Goal: Task Accomplishment & Management: Complete application form

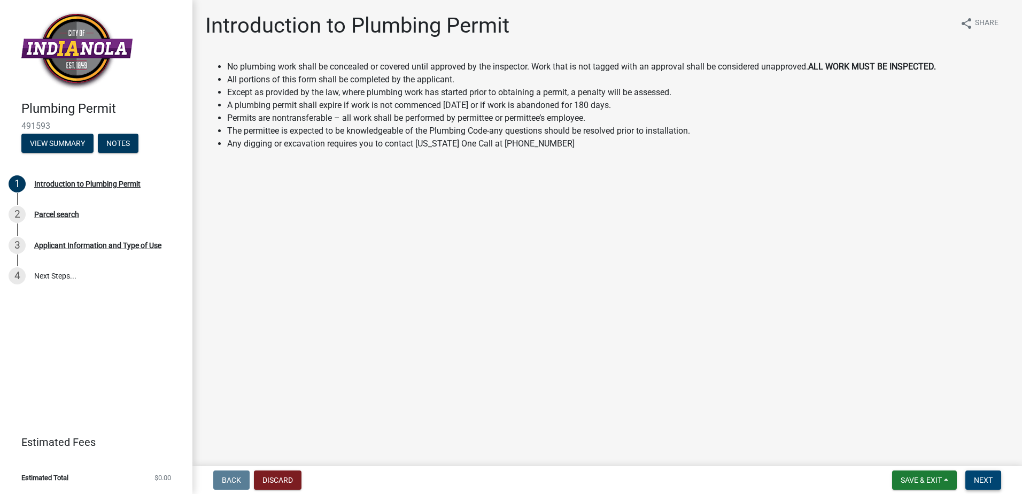
click at [994, 478] on button "Next" at bounding box center [983, 479] width 36 height 19
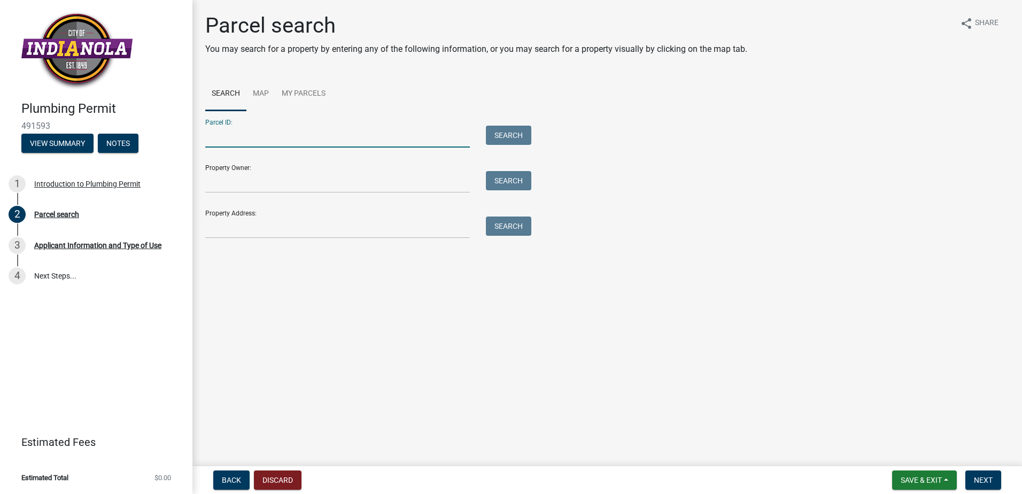
click at [224, 126] on input "Parcel ID:" at bounding box center [337, 137] width 265 height 22
click at [353, 261] on main "Parcel search You may search for a property by entering any of the following in…" at bounding box center [607, 231] width 830 height 462
click at [249, 126] on input "Parcel ID:" at bounding box center [337, 137] width 265 height 22
click at [315, 241] on main "Parcel search You may search for a property by entering any of the following in…" at bounding box center [607, 231] width 830 height 462
click at [277, 216] on input "Property Address:" at bounding box center [337, 227] width 265 height 22
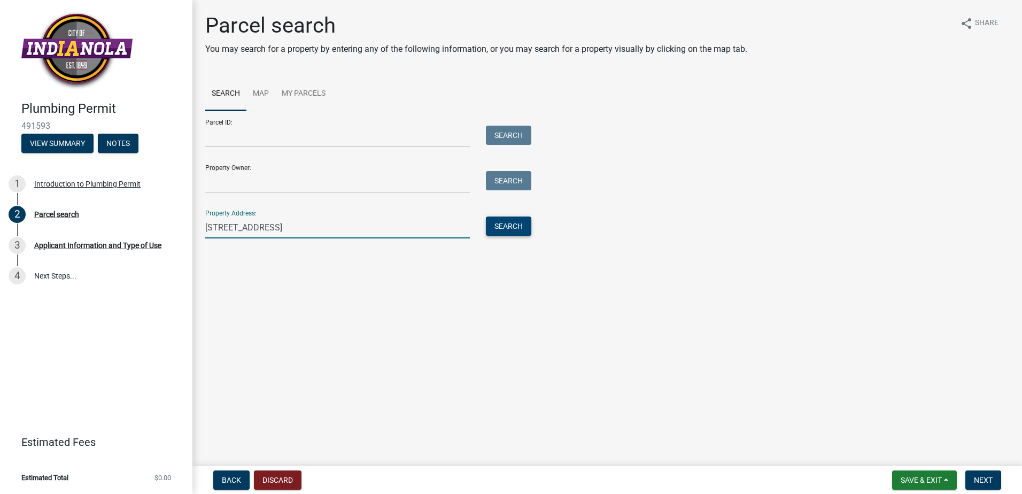
type input "[STREET_ADDRESS]"
click at [494, 216] on button "Search" at bounding box center [508, 225] width 45 height 19
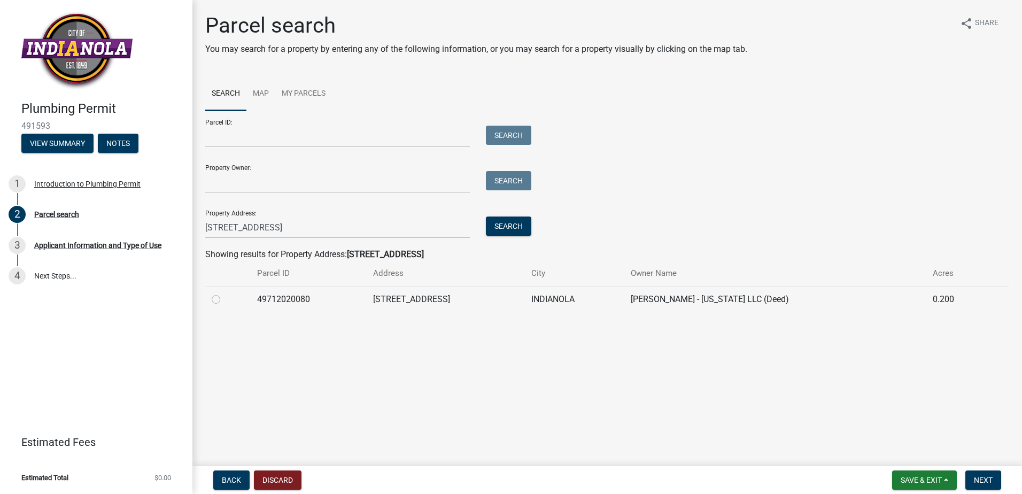
click at [225, 293] on label at bounding box center [225, 293] width 0 height 0
click at [225, 293] on input "radio" at bounding box center [228, 296] width 7 height 7
radio input "true"
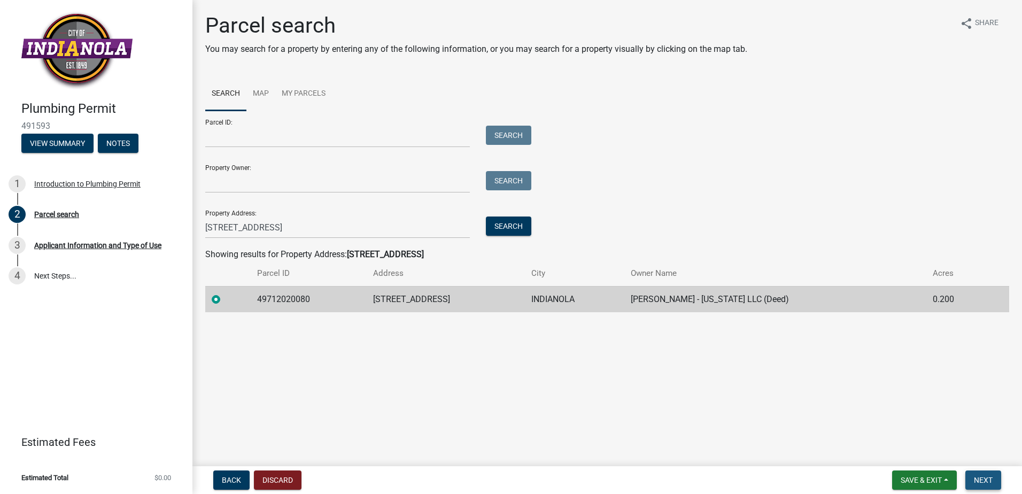
click at [1000, 481] on button "Next" at bounding box center [983, 479] width 36 height 19
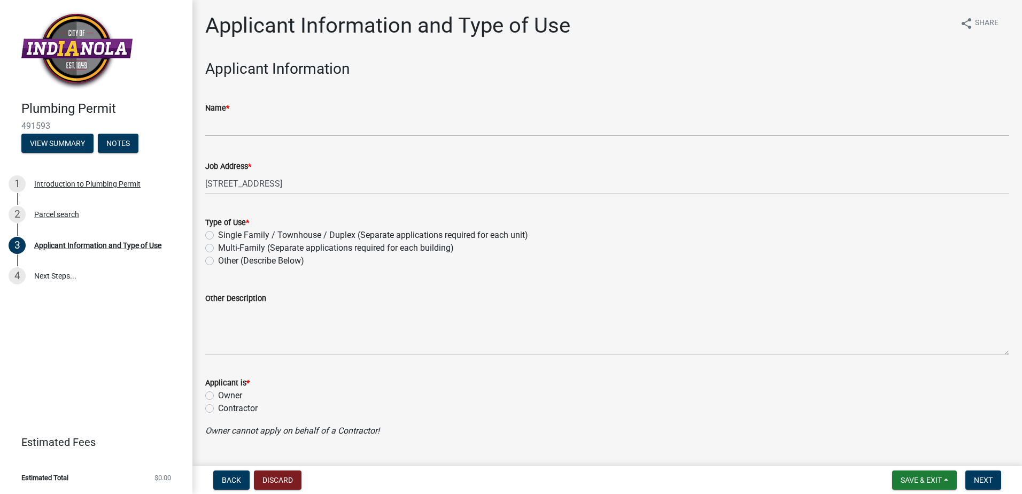
click at [218, 229] on label "Single Family / Townhouse / Duplex (Separate applications required for each uni…" at bounding box center [373, 235] width 310 height 13
click at [218, 229] on input "Single Family / Townhouse / Duplex (Separate applications required for each uni…" at bounding box center [221, 232] width 7 height 7
radio input "true"
click at [218, 402] on label "Contractor" at bounding box center [238, 408] width 40 height 13
click at [218, 402] on input "Contractor" at bounding box center [221, 405] width 7 height 7
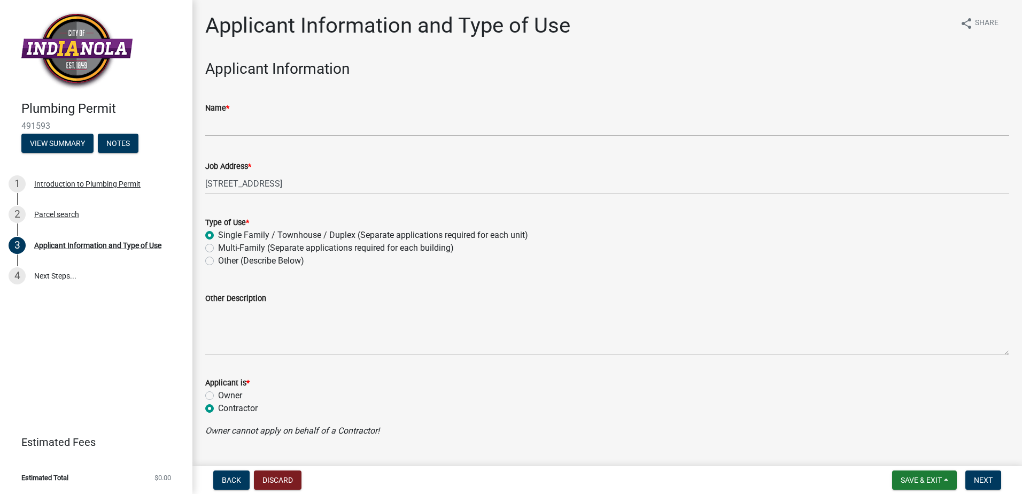
radio input "true"
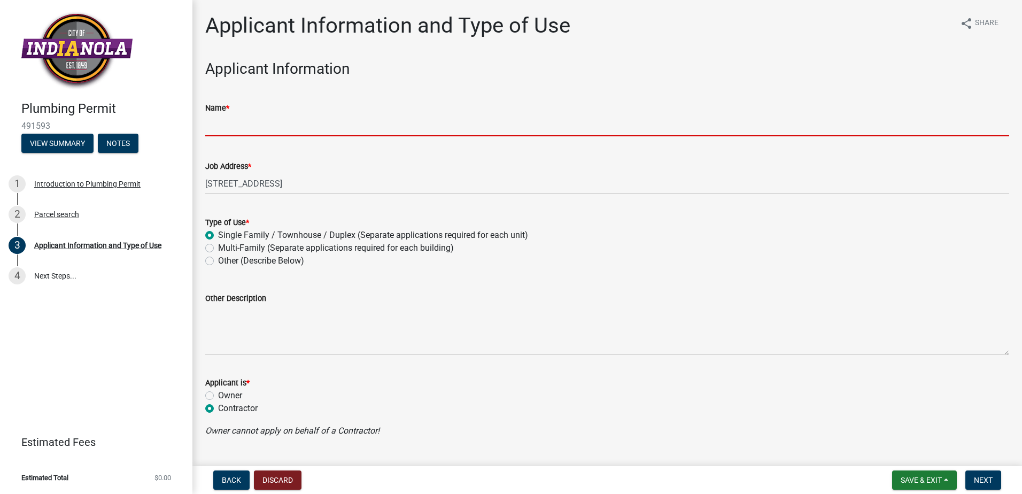
click at [247, 114] on input "Name *" at bounding box center [607, 125] width 804 height 22
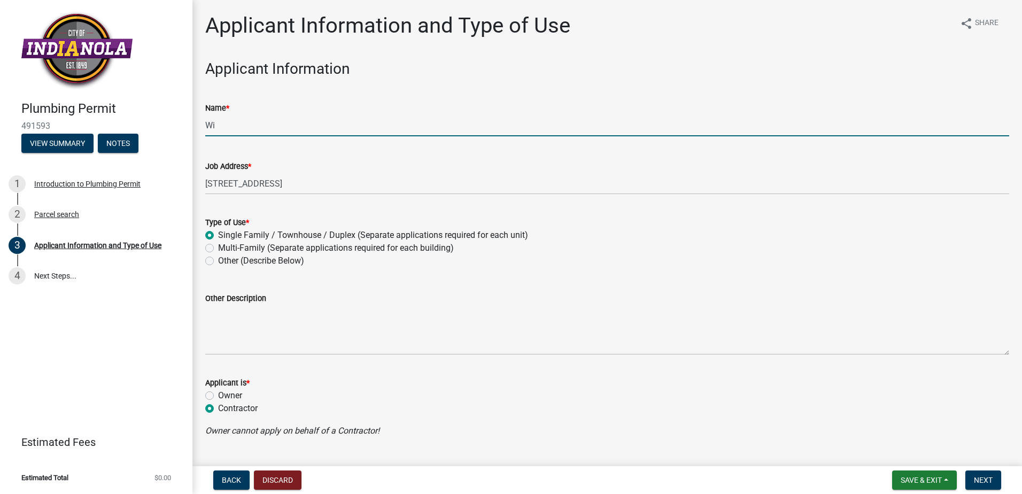
type input "W"
type input "[PERSON_NAME]"
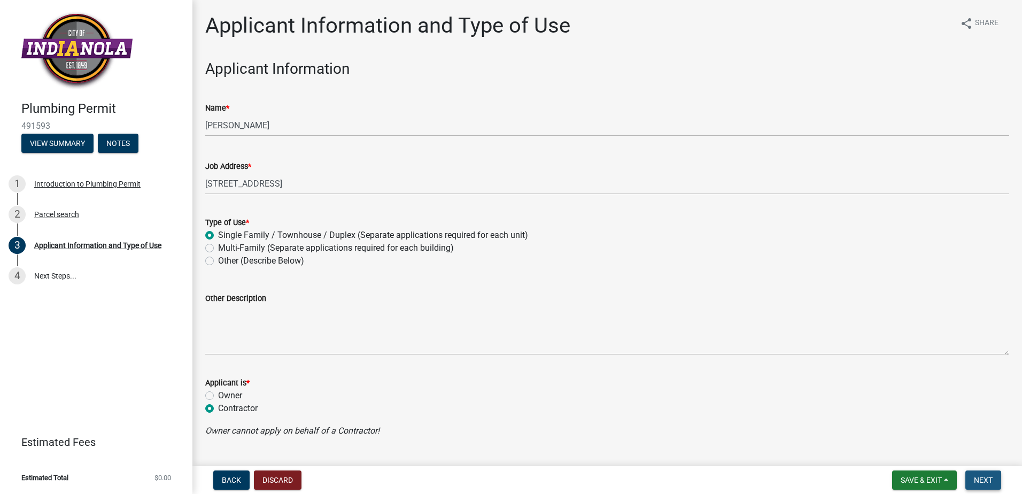
click at [993, 481] on span "Next" at bounding box center [983, 480] width 19 height 9
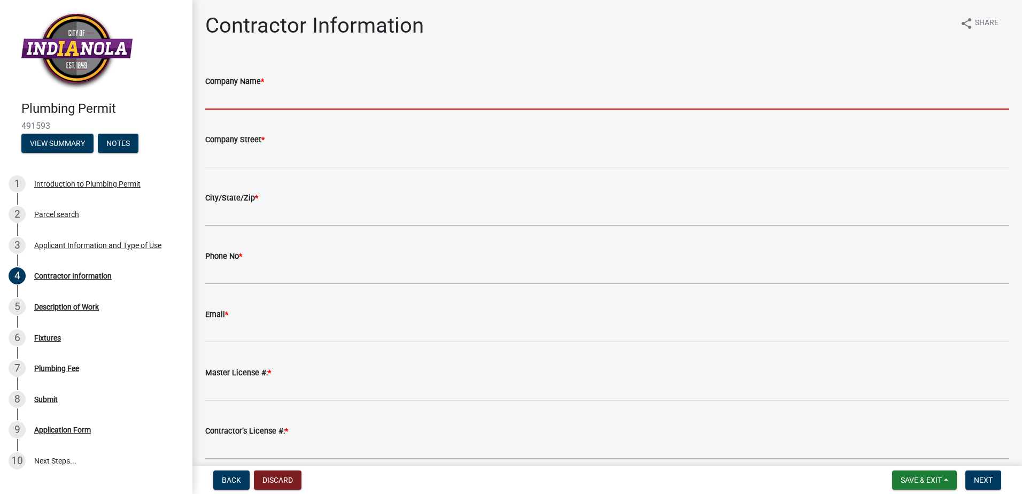
click at [236, 88] on input "Company Name *" at bounding box center [607, 99] width 804 height 22
type input "[PERSON_NAME] Heating and Cooling"
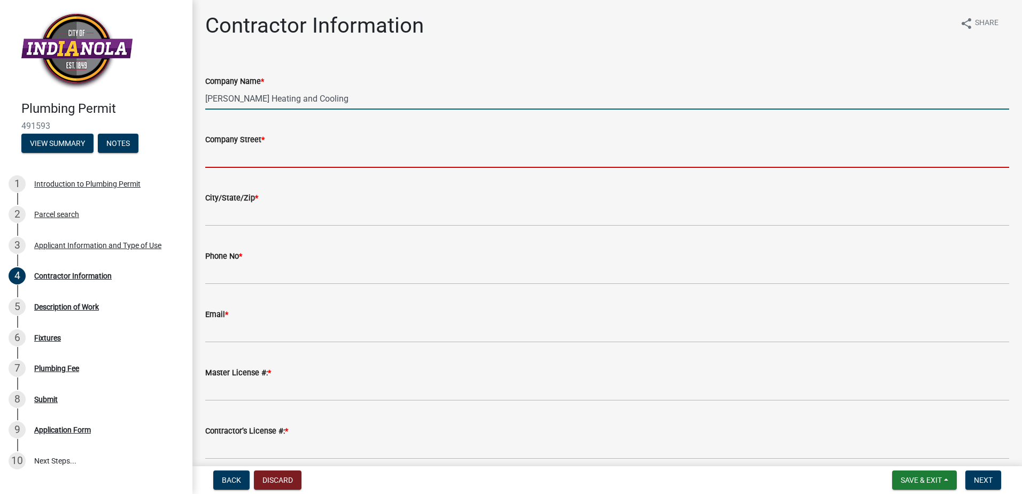
type input "1820 N 7th"
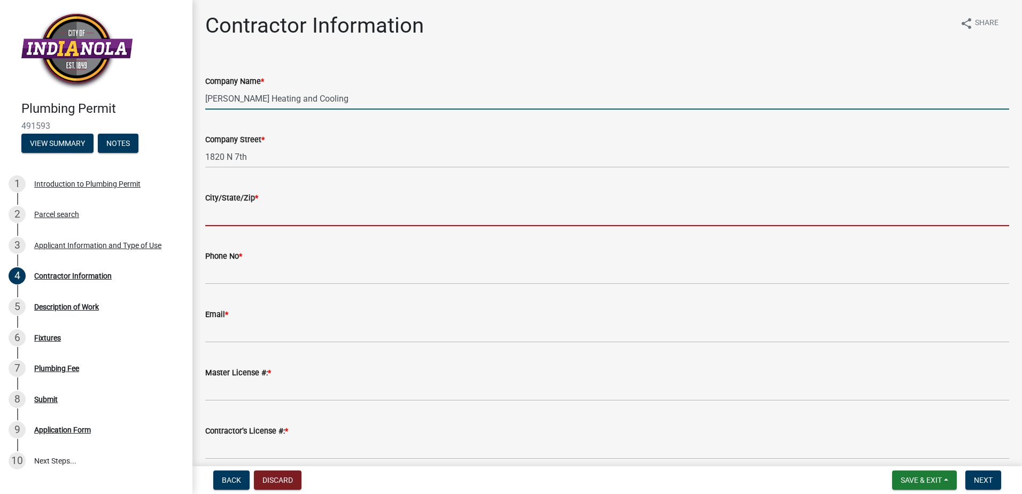
type input "Indianola"
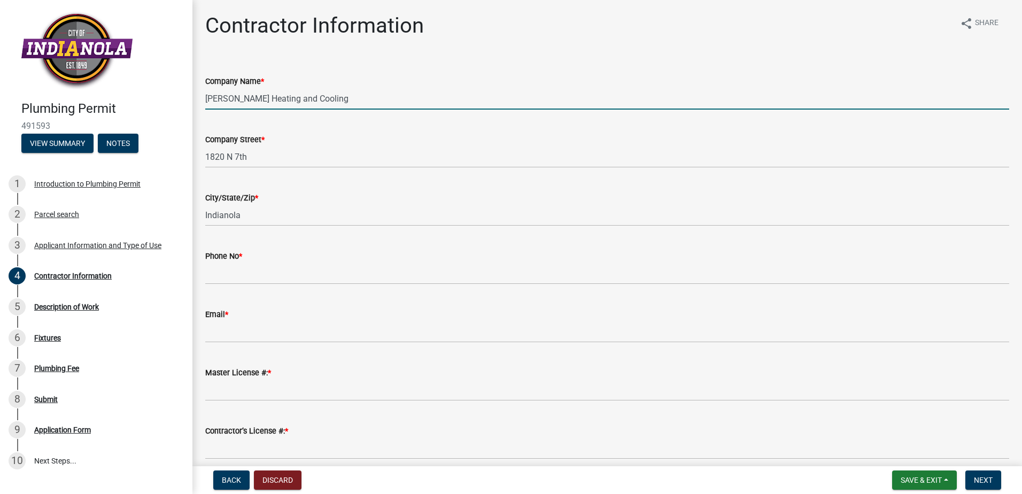
type input "5153716539"
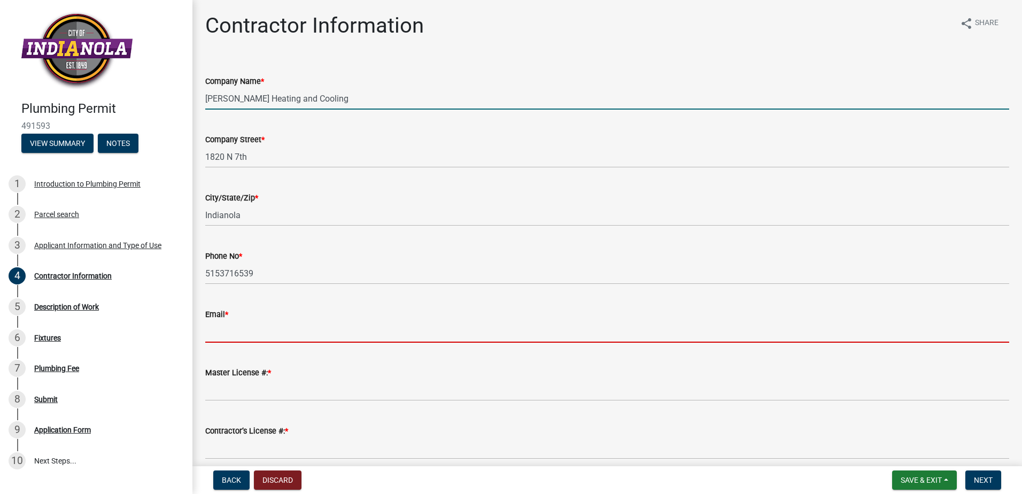
type input "[PERSON_NAME][EMAIL_ADDRESS][DOMAIN_NAME]"
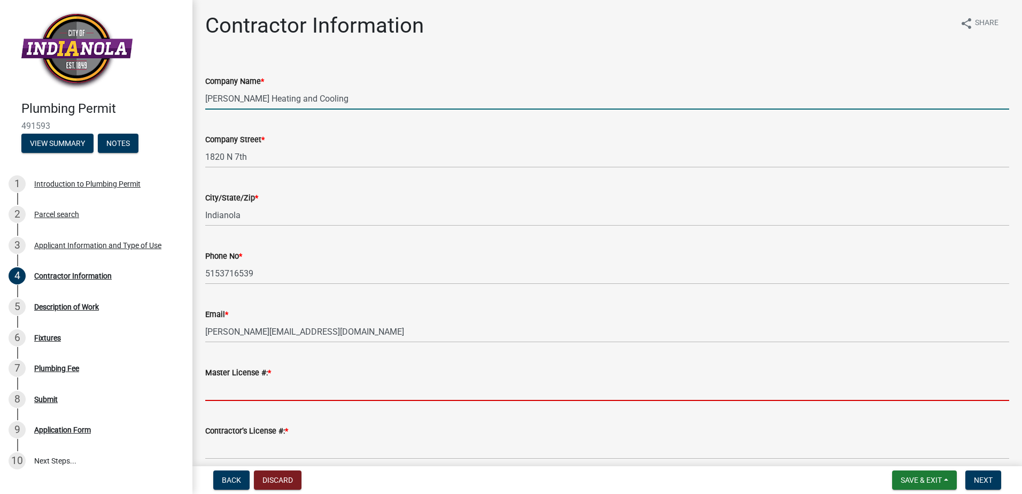
type input "01522"
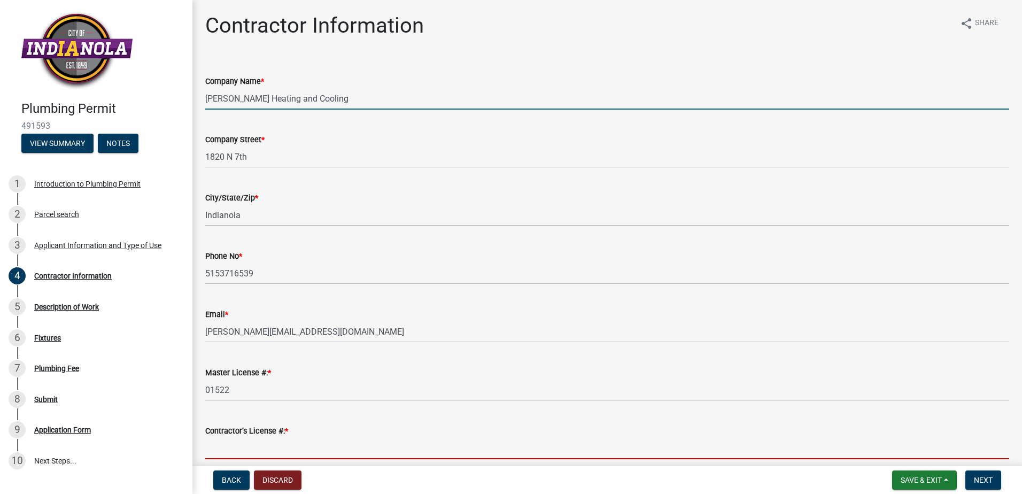
type input "50135"
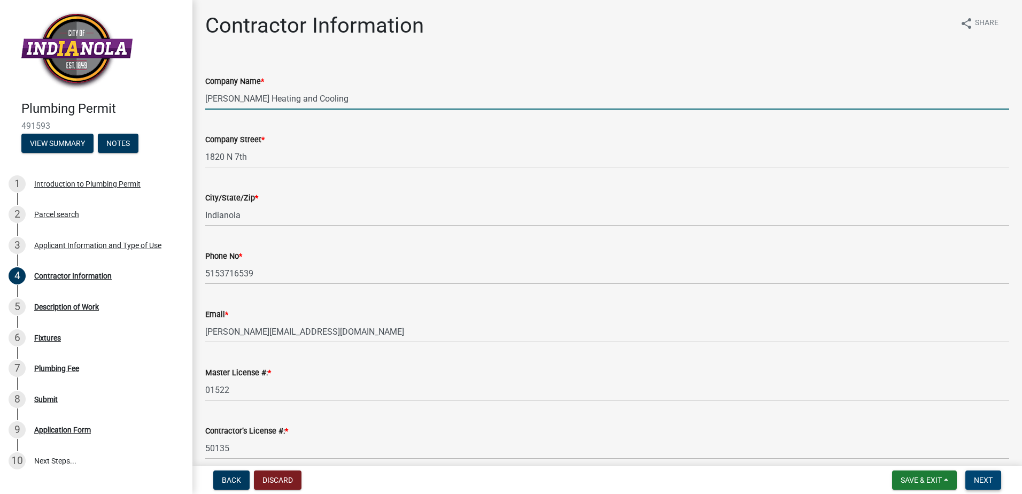
click at [991, 483] on span "Next" at bounding box center [983, 480] width 19 height 9
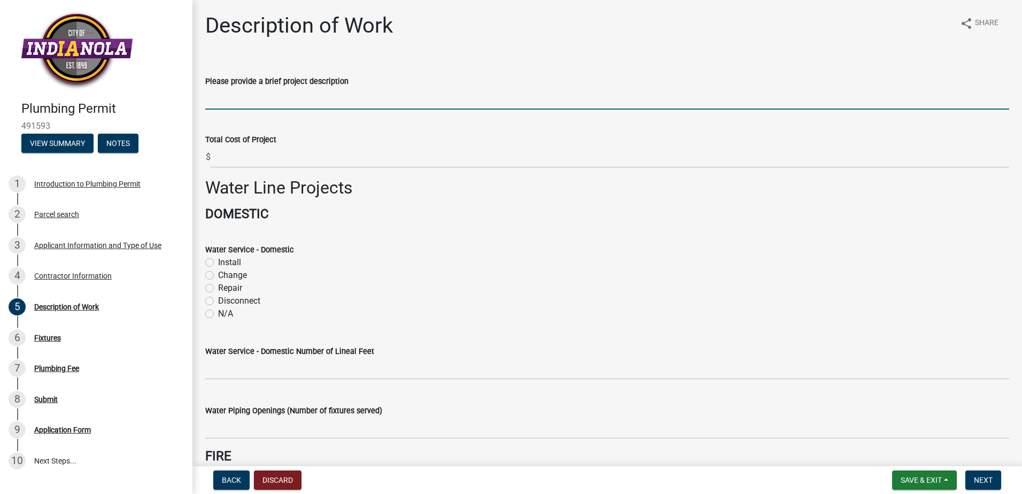
click at [233, 88] on input "Please provide a brief project description" at bounding box center [607, 99] width 804 height 22
type input "New Construction Plumbing"
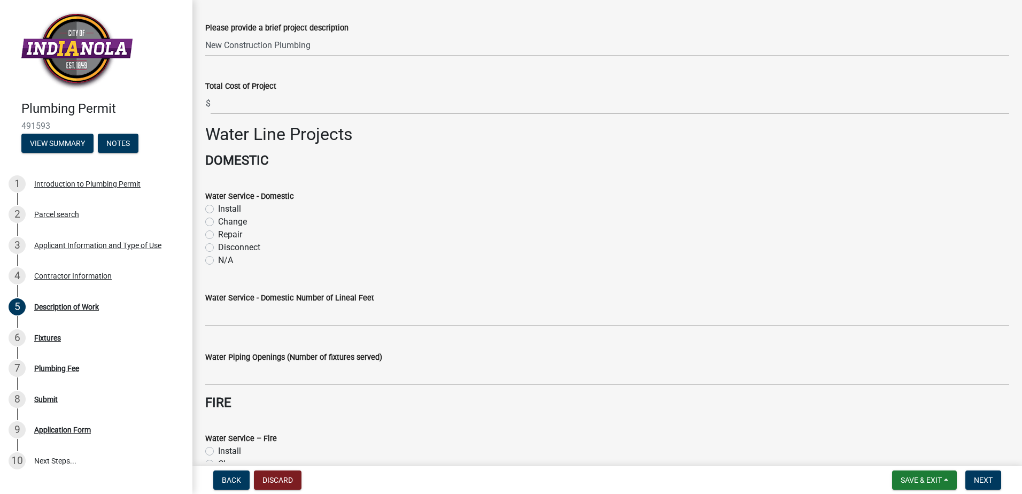
click at [218, 203] on label "Install" at bounding box center [229, 209] width 23 height 13
click at [218, 203] on input "Install" at bounding box center [221, 206] width 7 height 7
radio input "true"
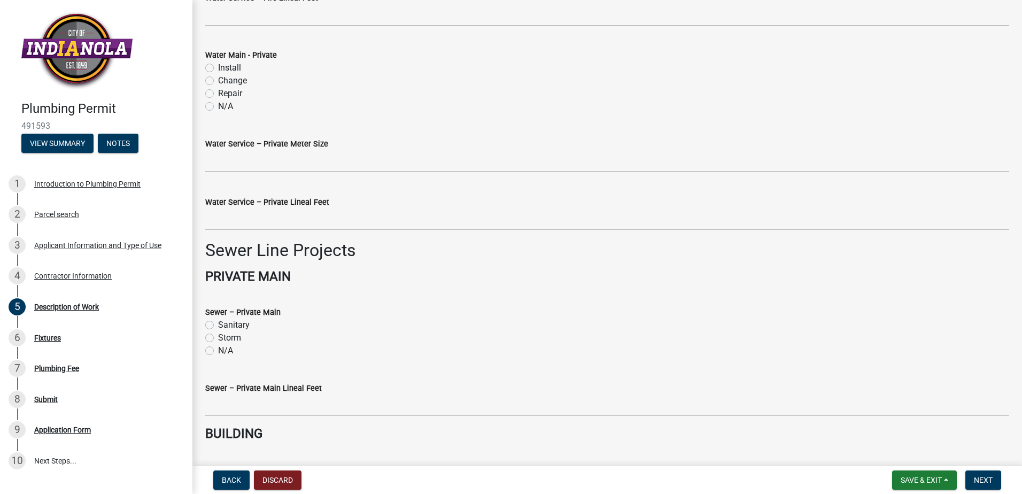
scroll to position [641, 0]
click at [218, 475] on label "Install" at bounding box center [229, 481] width 23 height 13
click at [218, 475] on input "Install" at bounding box center [221, 478] width 7 height 7
radio input "true"
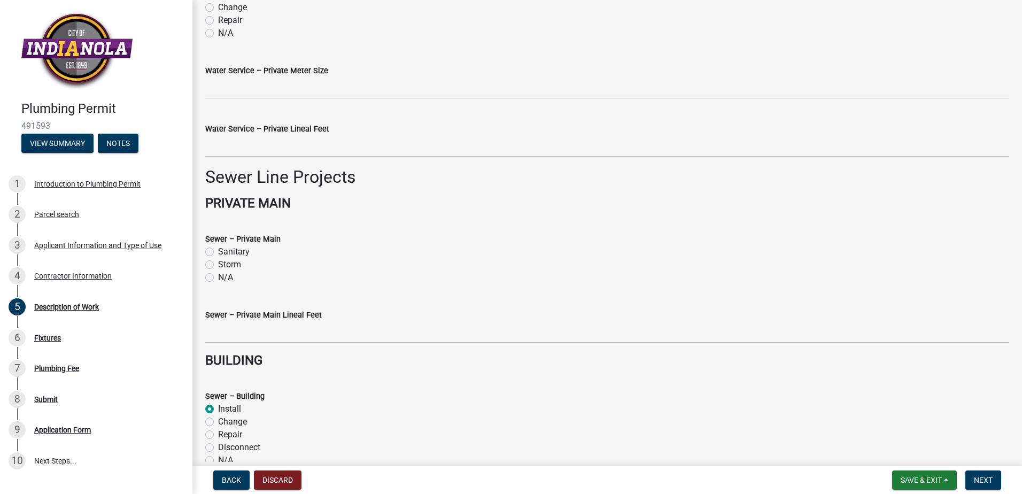
scroll to position [718, 0]
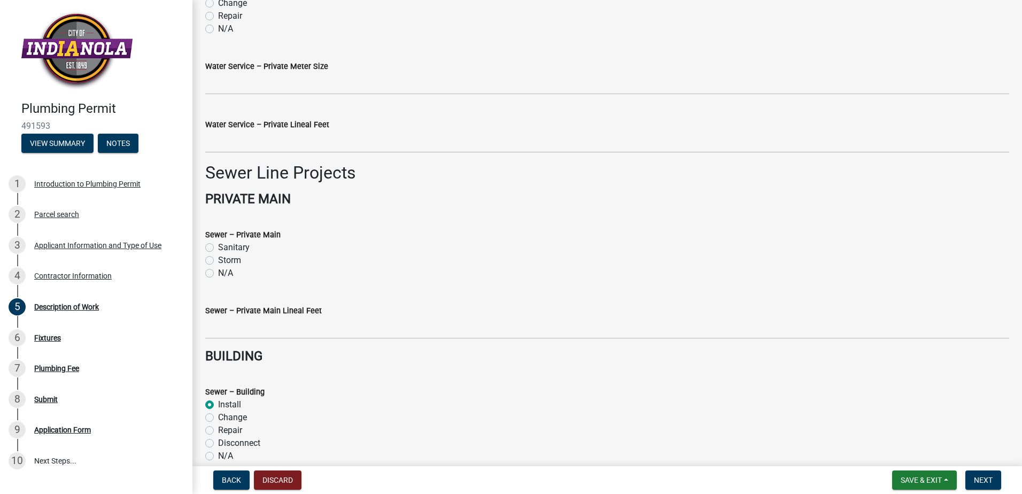
radio input "true"
click at [999, 485] on button "Next" at bounding box center [983, 479] width 36 height 19
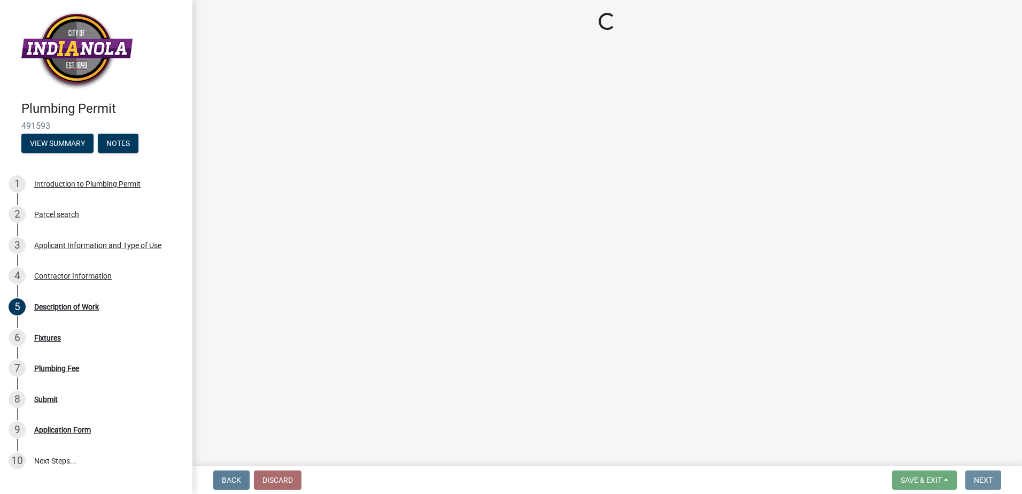
scroll to position [0, 0]
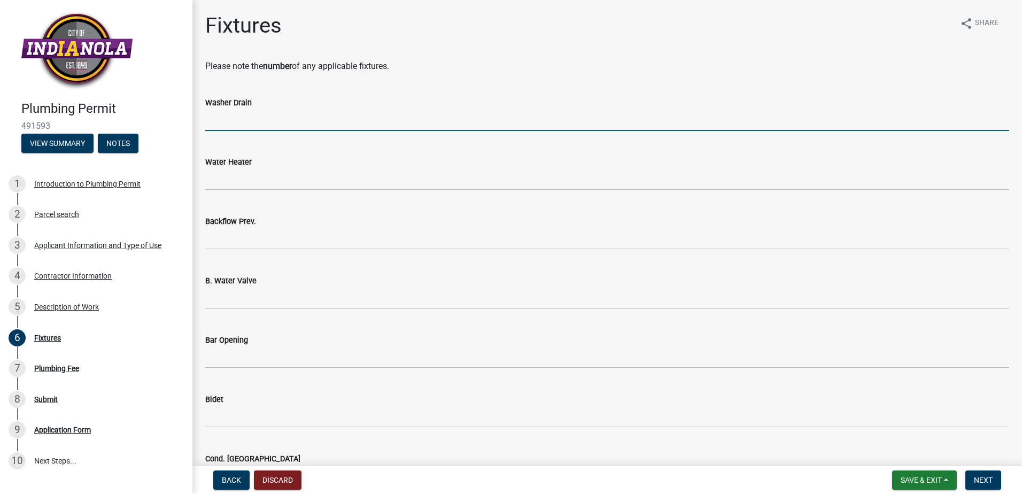
click at [234, 109] on input "text" at bounding box center [607, 120] width 804 height 22
type input "1"
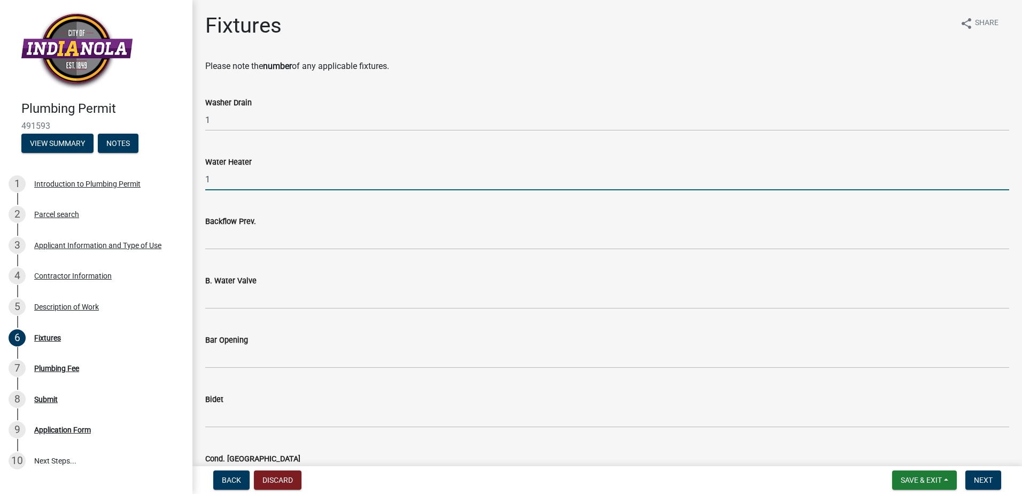
type input "1"
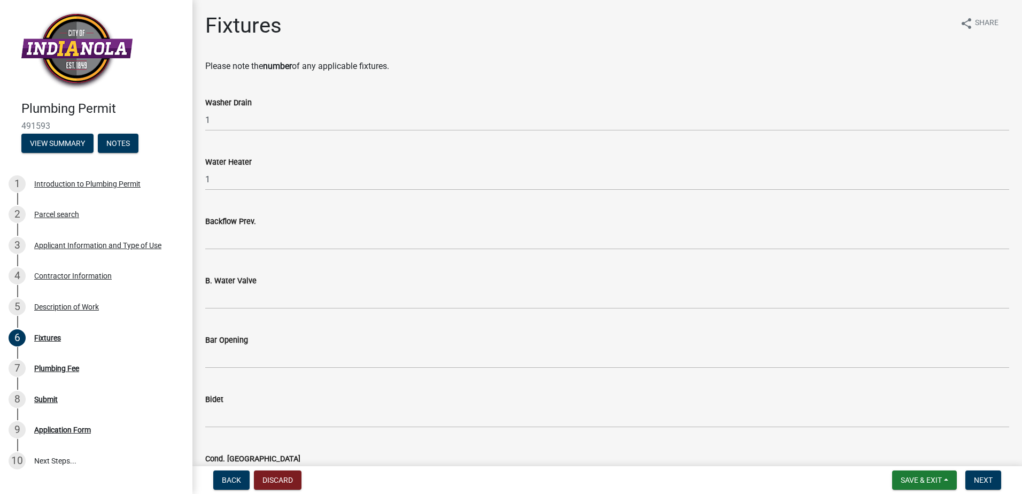
type input "1"
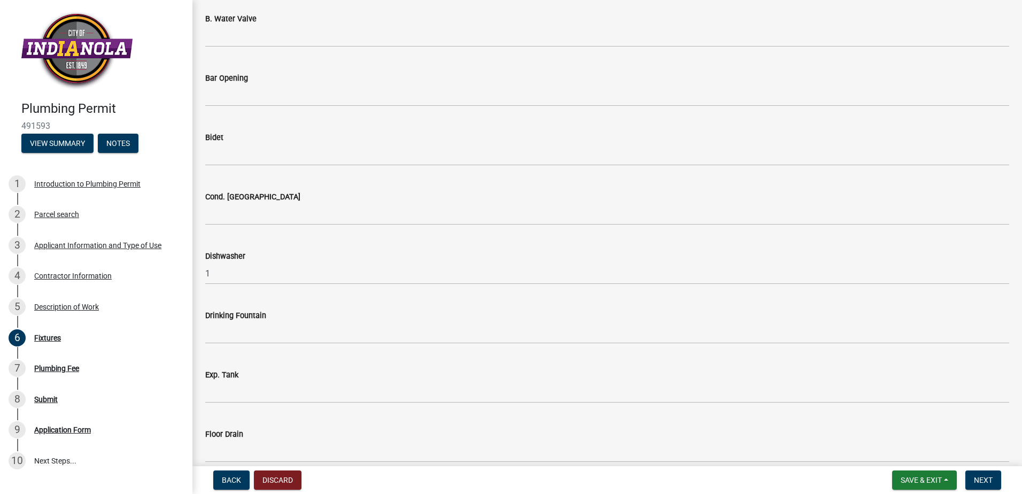
type input "1"
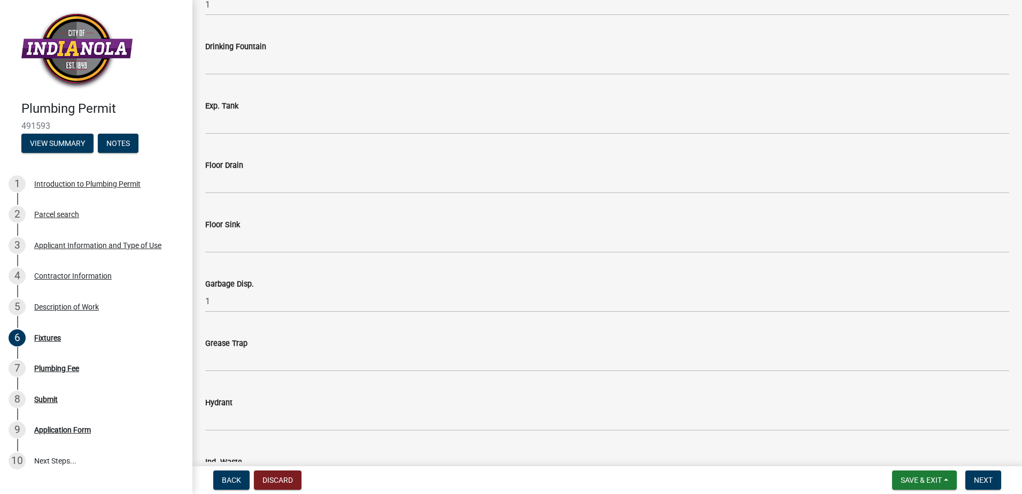
type input "3"
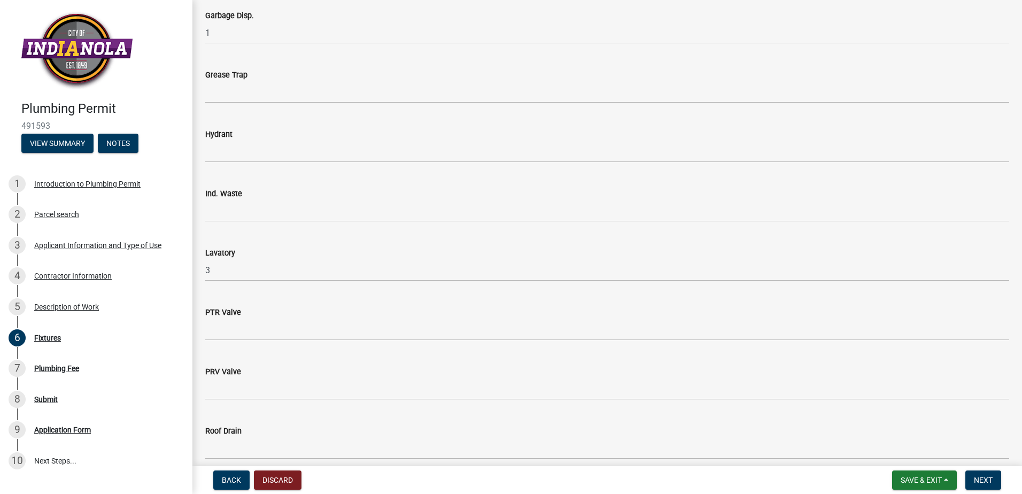
type input "2"
type input "6"
type input "1"
type input "2"
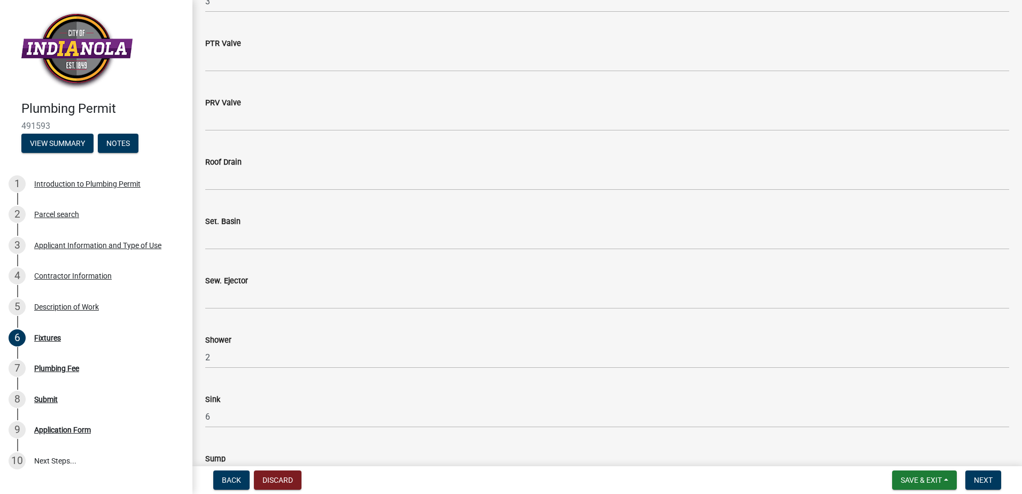
type input "3"
type input "Hose bibs (2) Refrig Line (1)"
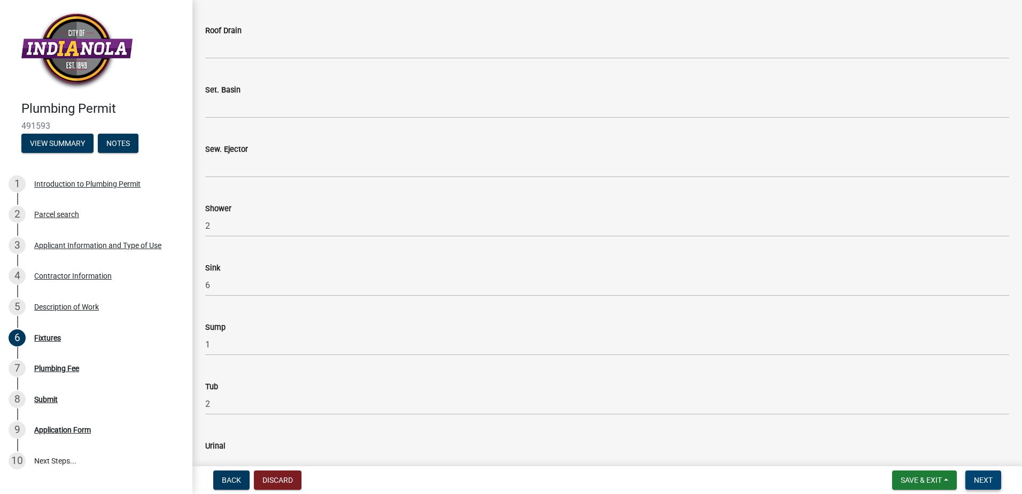
click at [993, 482] on span "Next" at bounding box center [983, 480] width 19 height 9
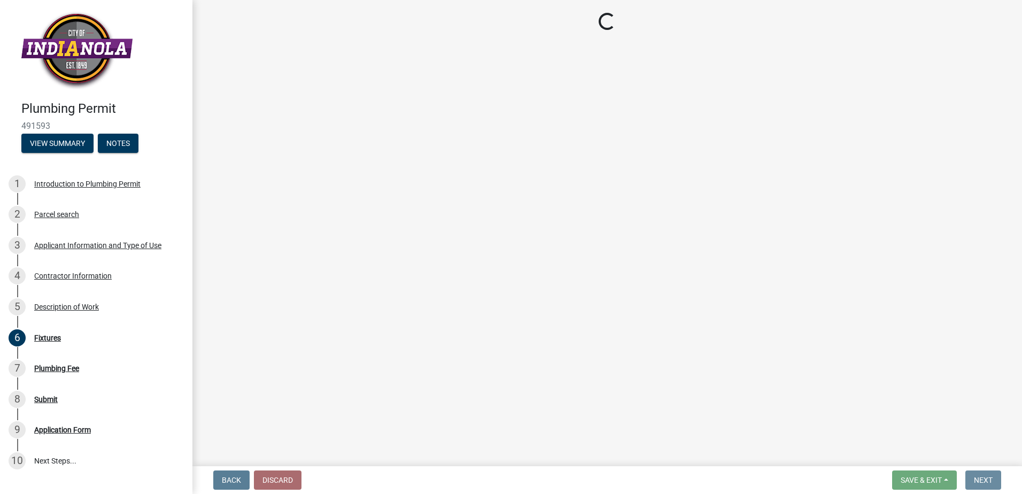
scroll to position [0, 0]
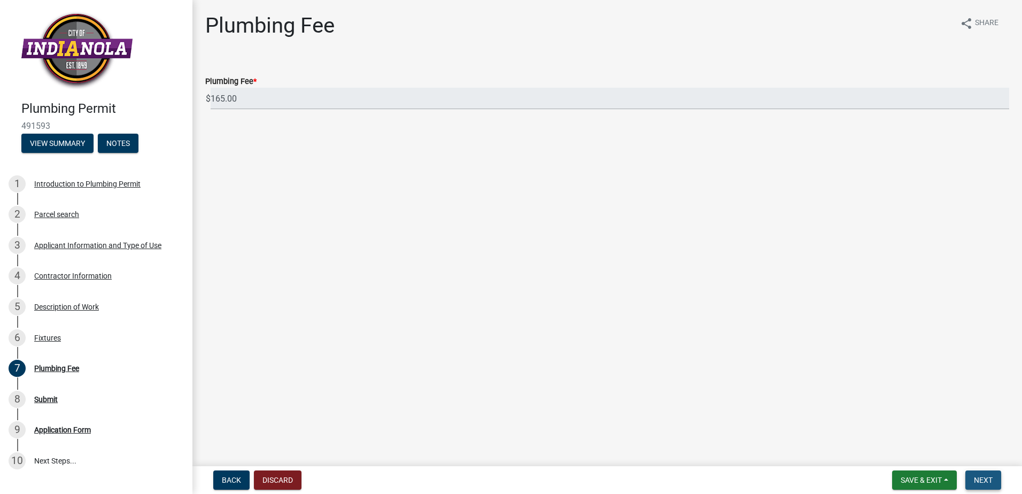
click at [993, 482] on span "Next" at bounding box center [983, 480] width 19 height 9
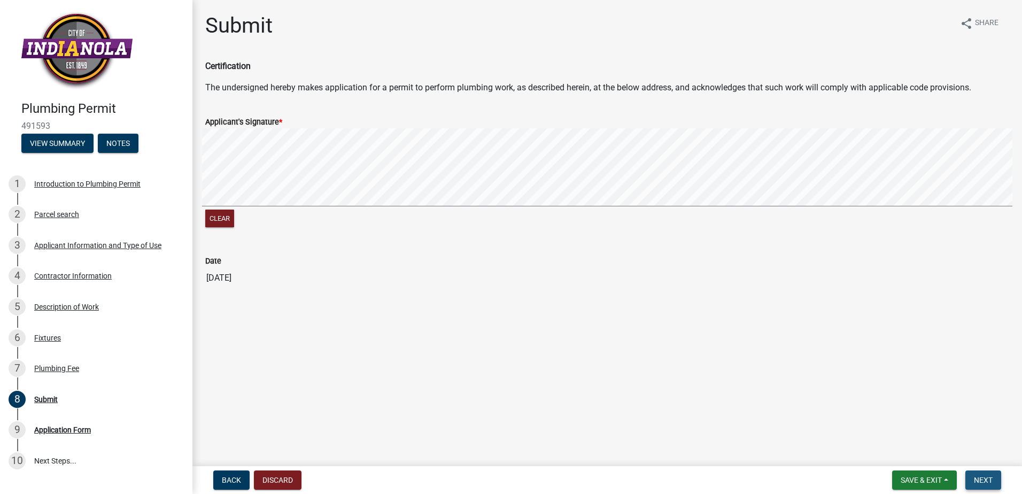
click at [993, 479] on span "Next" at bounding box center [983, 480] width 19 height 9
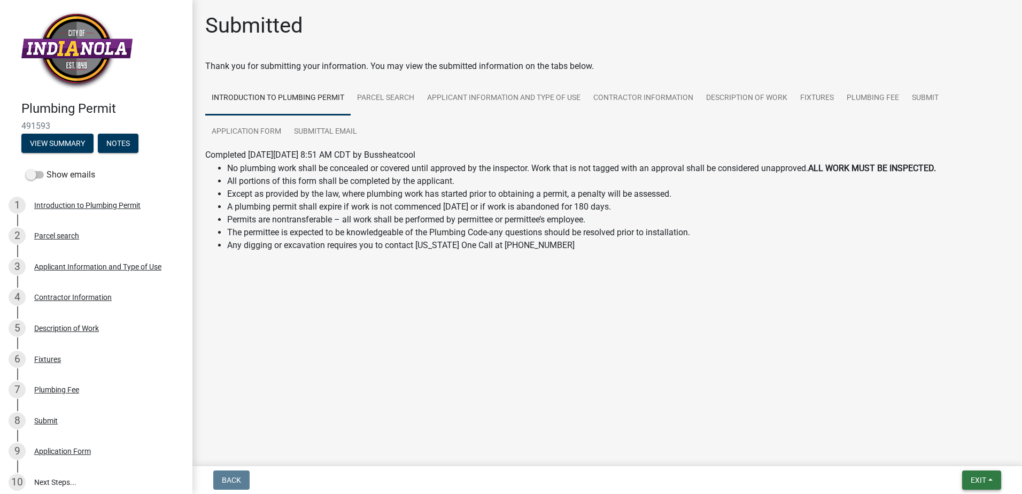
click at [990, 487] on button "Exit" at bounding box center [981, 479] width 39 height 19
click at [969, 460] on button "Save & Exit" at bounding box center [959, 457] width 86 height 26
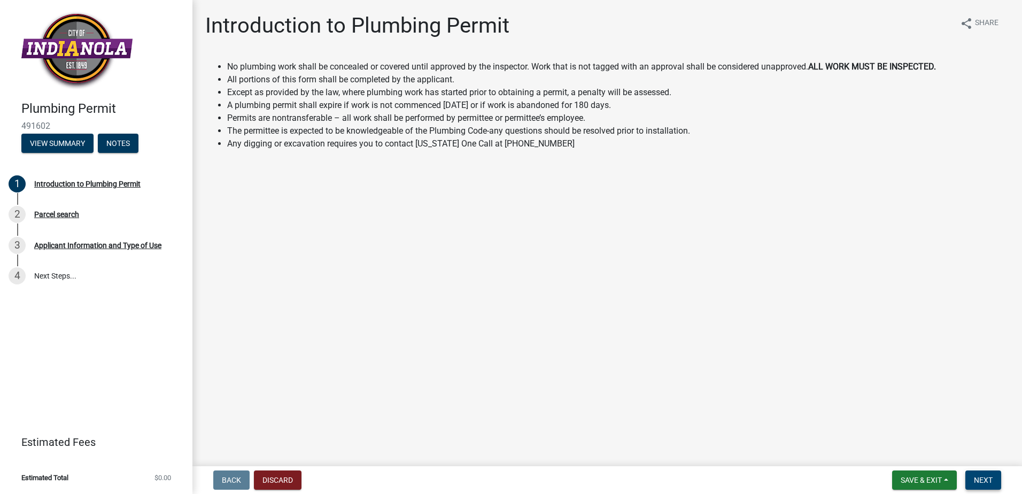
click at [1001, 484] on button "Next" at bounding box center [983, 479] width 36 height 19
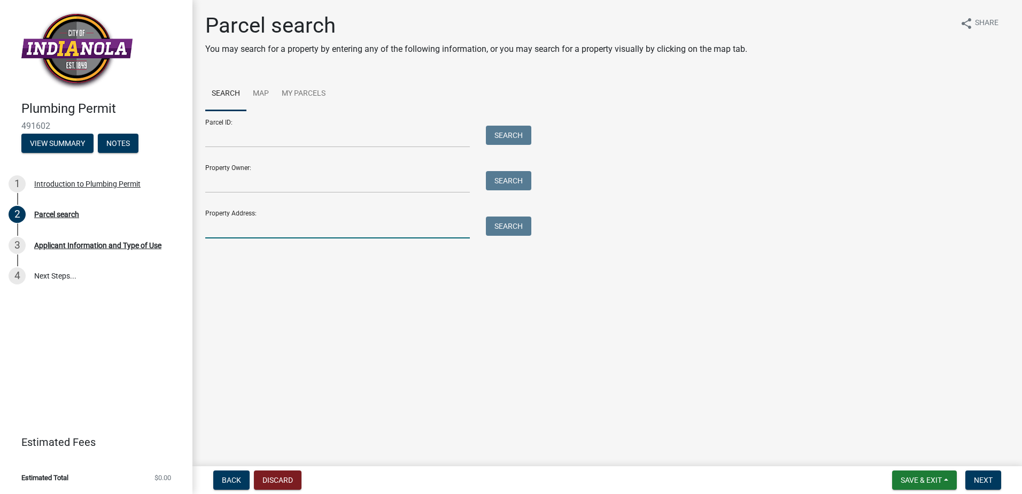
click at [307, 216] on input "Property Address:" at bounding box center [337, 227] width 265 height 22
type input "[STREET_ADDRESS]"
click at [509, 216] on button "Search" at bounding box center [508, 225] width 45 height 19
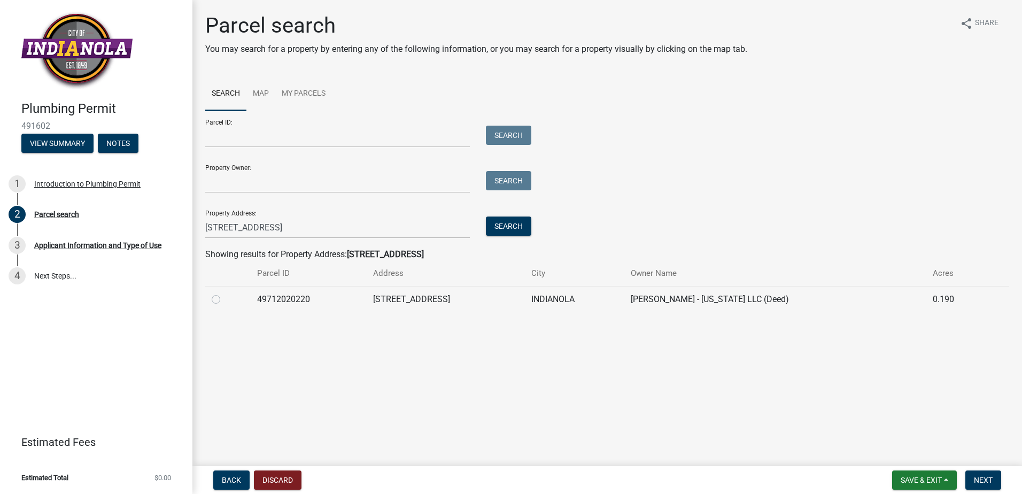
click at [225, 293] on label at bounding box center [225, 293] width 0 height 0
click at [225, 293] on input "radio" at bounding box center [228, 296] width 7 height 7
radio input "true"
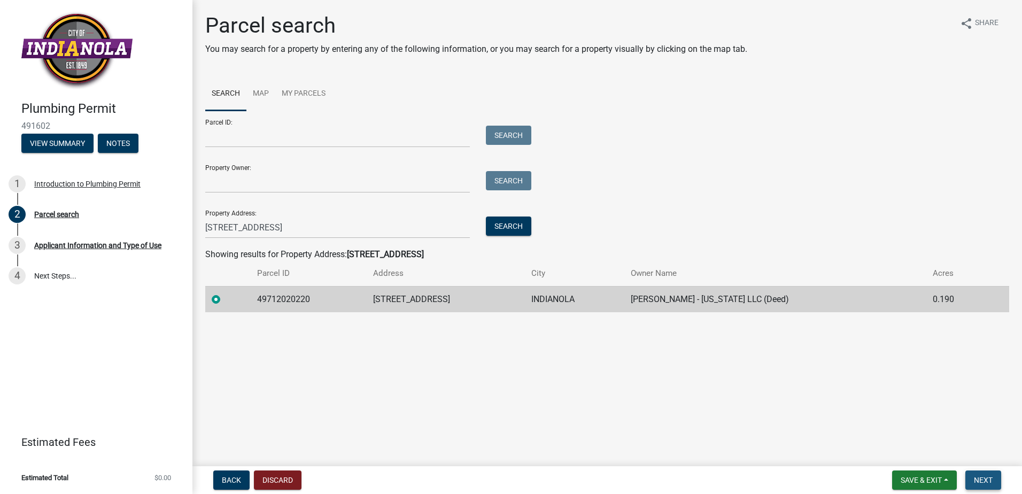
click at [991, 482] on span "Next" at bounding box center [983, 480] width 19 height 9
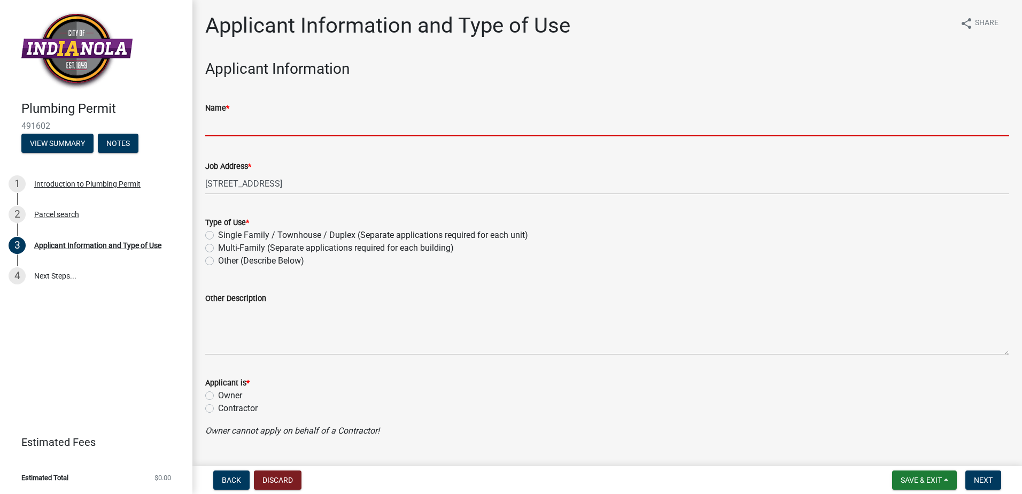
click at [215, 114] on input "Name *" at bounding box center [607, 125] width 804 height 22
type input "[PERSON_NAME]"
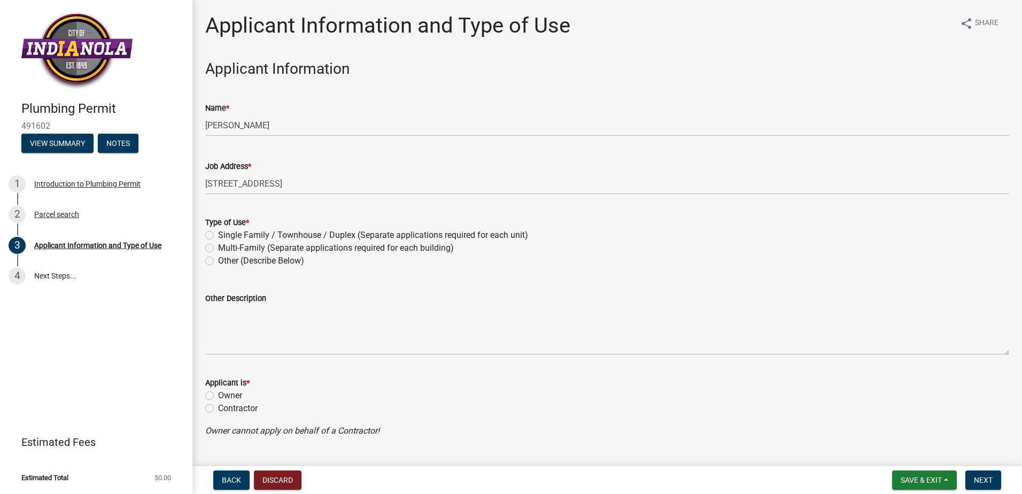
click at [230, 229] on label "Single Family / Townhouse / Duplex (Separate applications required for each uni…" at bounding box center [373, 235] width 310 height 13
click at [225, 229] on input "Single Family / Townhouse / Duplex (Separate applications required for each uni…" at bounding box center [221, 232] width 7 height 7
radio input "true"
click at [219, 402] on label "Contractor" at bounding box center [238, 408] width 40 height 13
click at [219, 402] on input "Contractor" at bounding box center [221, 405] width 7 height 7
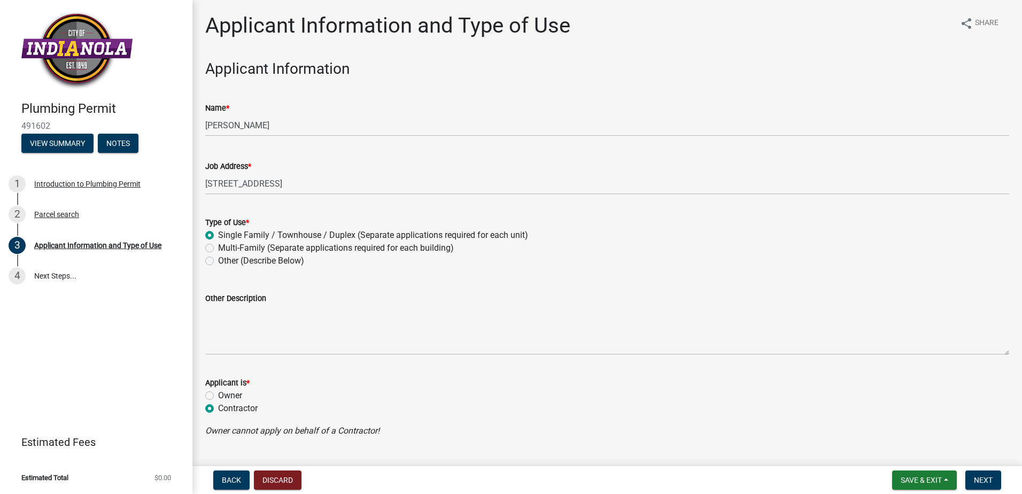
radio input "true"
click at [993, 484] on span "Next" at bounding box center [983, 480] width 19 height 9
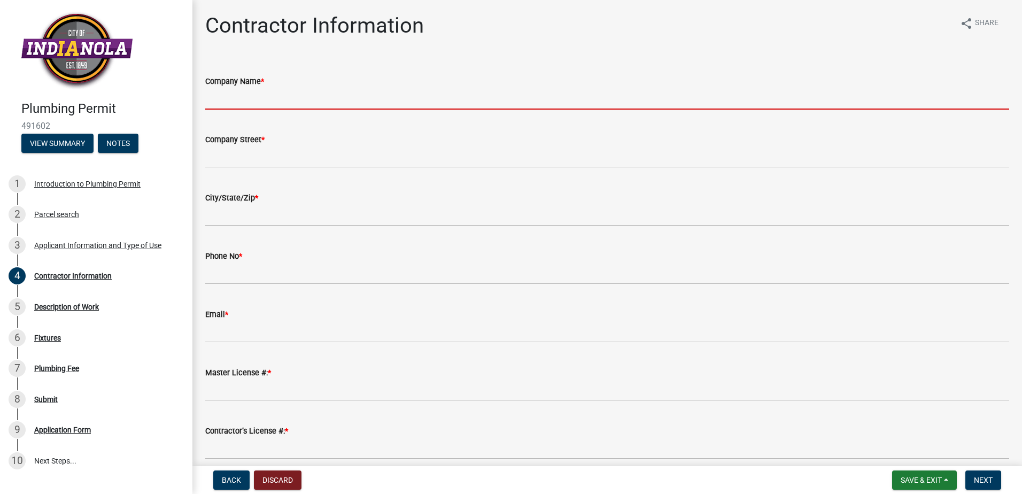
click at [230, 88] on input "Company Name *" at bounding box center [607, 99] width 804 height 22
type input "[PERSON_NAME] Heating and Cooling"
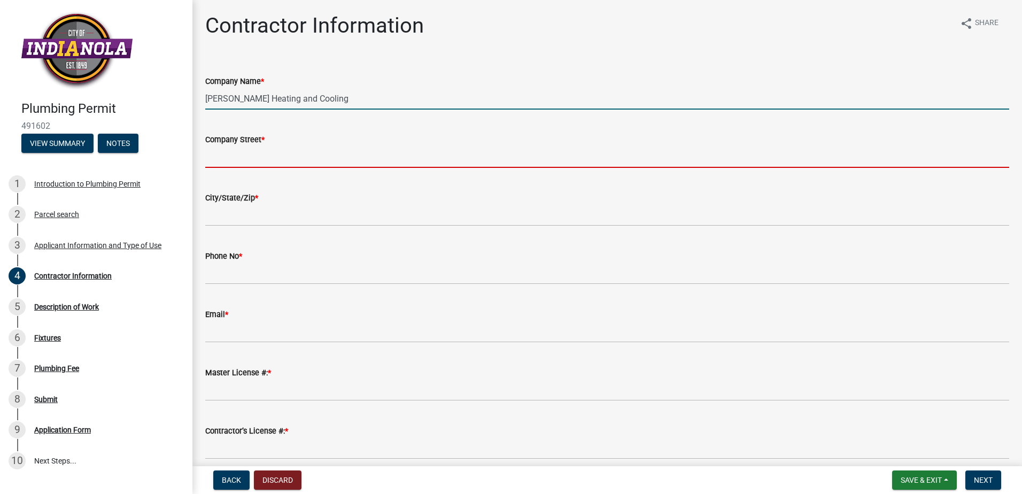
type input "1820 N 7th"
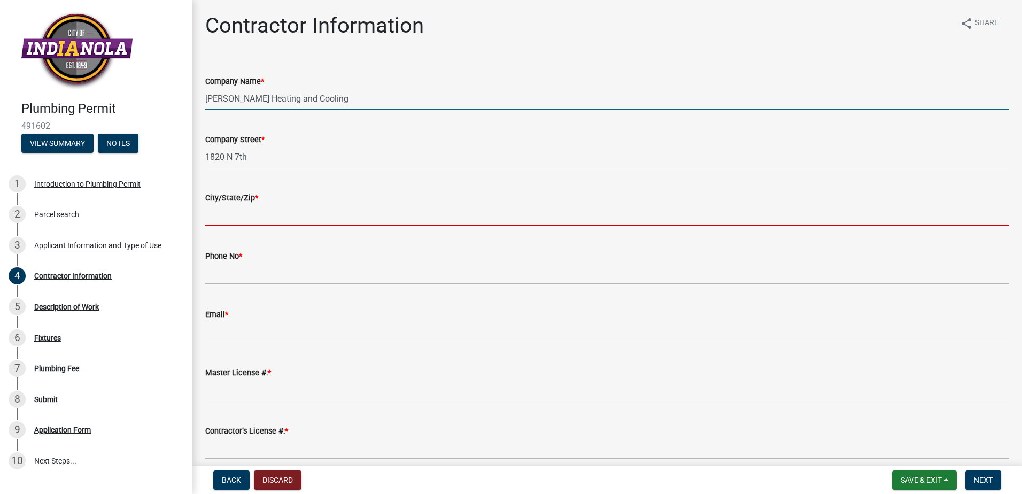
type input "Indianola"
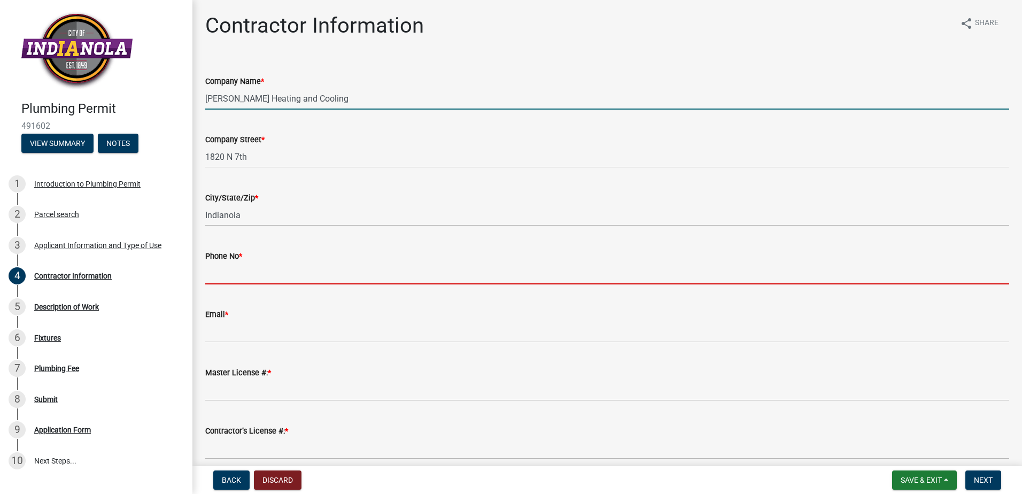
type input "5153716539"
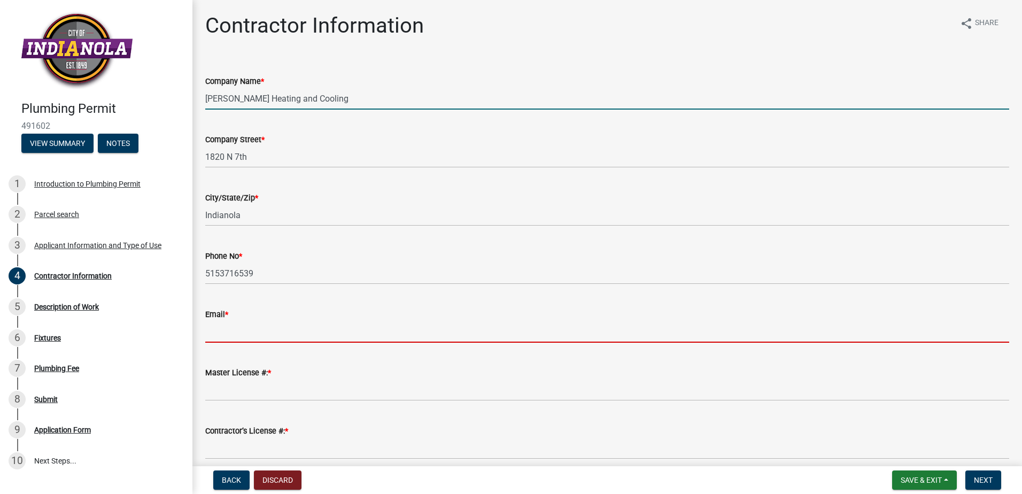
type input "[PERSON_NAME][EMAIL_ADDRESS][DOMAIN_NAME]"
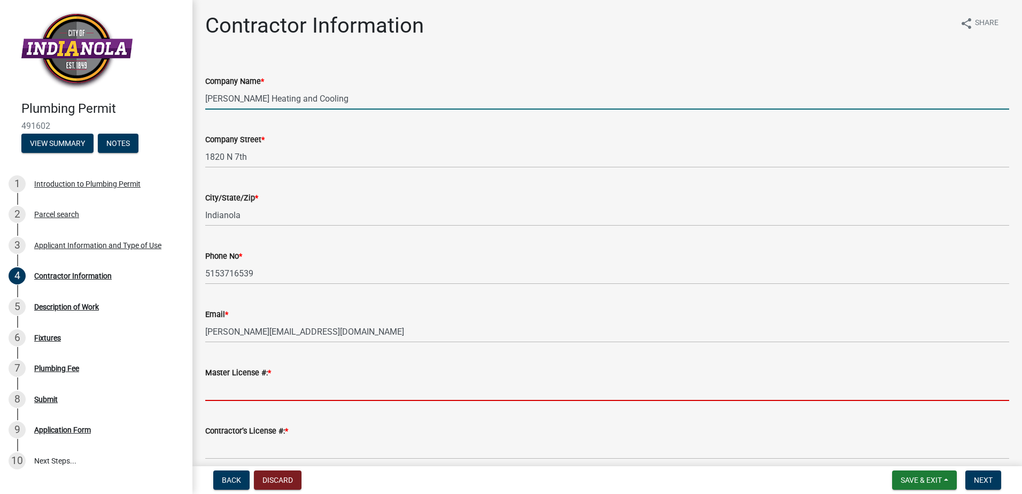
type input "01522"
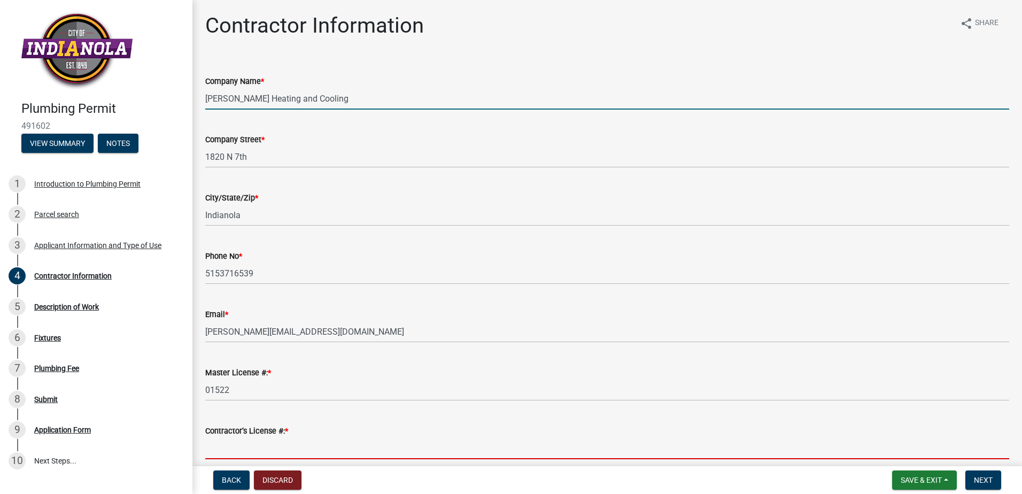
type input "50135"
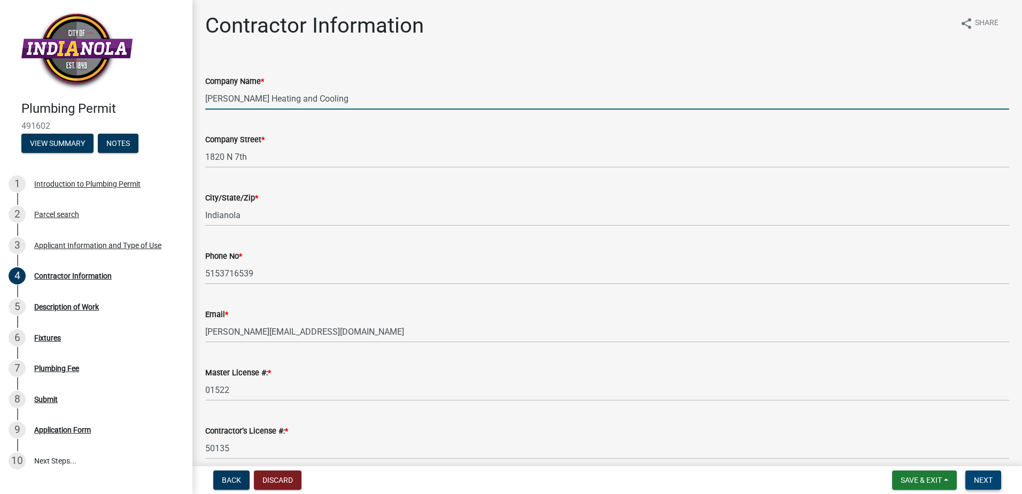
click at [993, 484] on span "Next" at bounding box center [983, 480] width 19 height 9
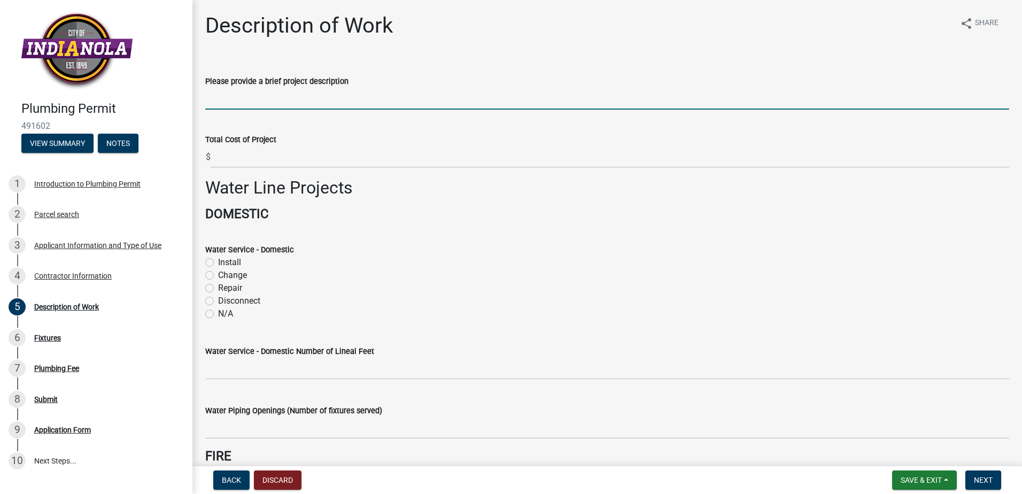
click at [274, 88] on input "Please provide a brief project description" at bounding box center [607, 99] width 804 height 22
type input "New Construction Plumbing"
click at [224, 256] on label "Install" at bounding box center [229, 262] width 23 height 13
click at [224, 256] on input "Install" at bounding box center [221, 259] width 7 height 7
radio input "true"
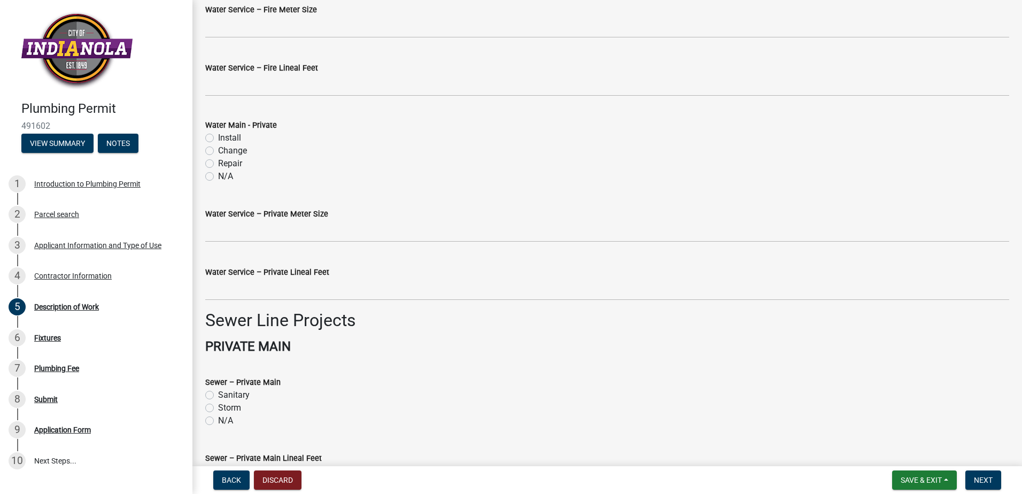
scroll to position [588, 0]
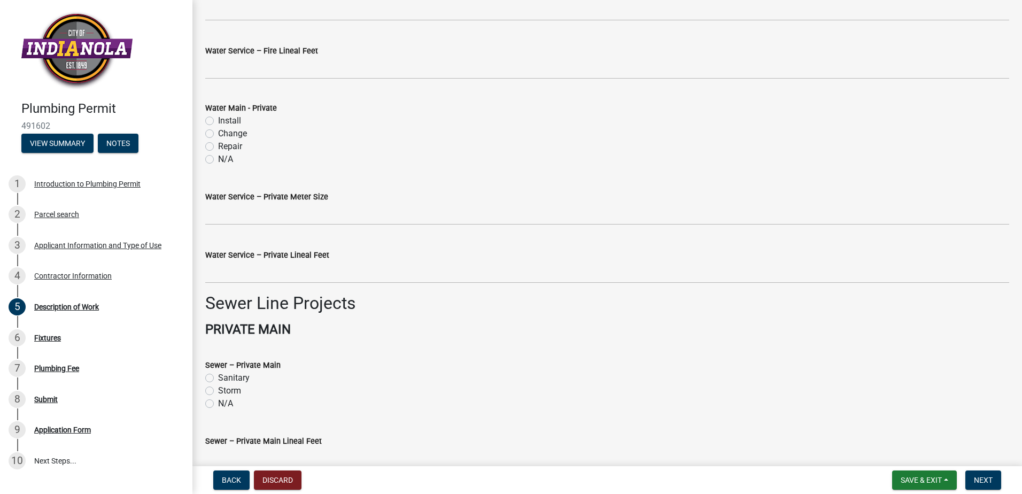
radio input "true"
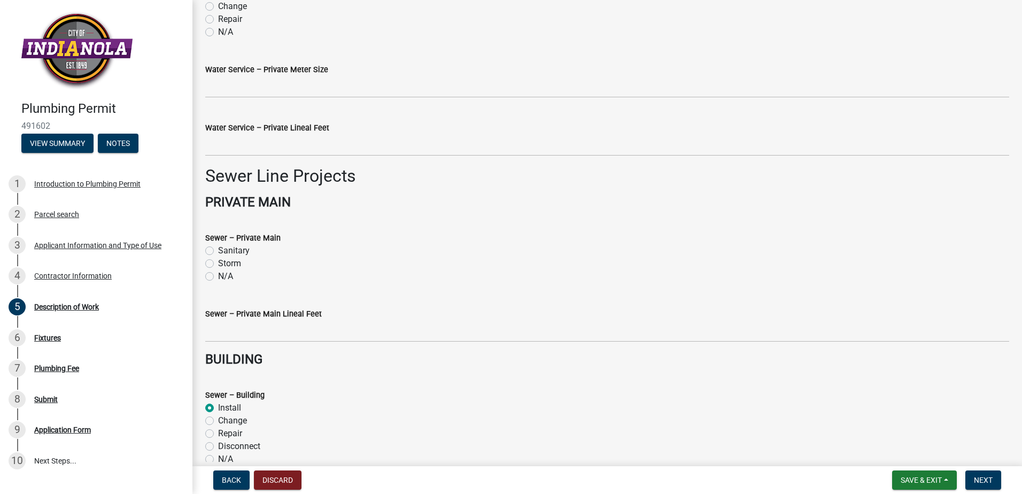
scroll to position [718, 0]
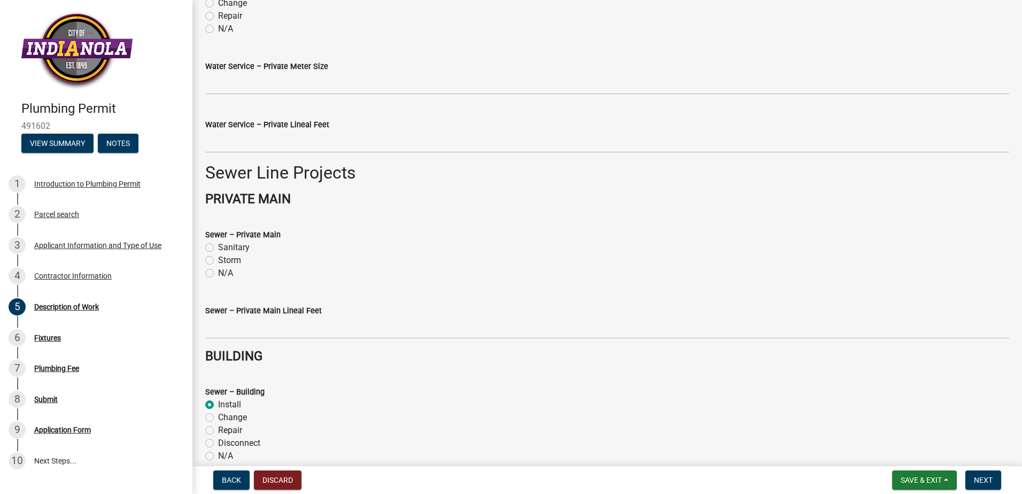
radio input "true"
click at [993, 482] on span "Next" at bounding box center [983, 480] width 19 height 9
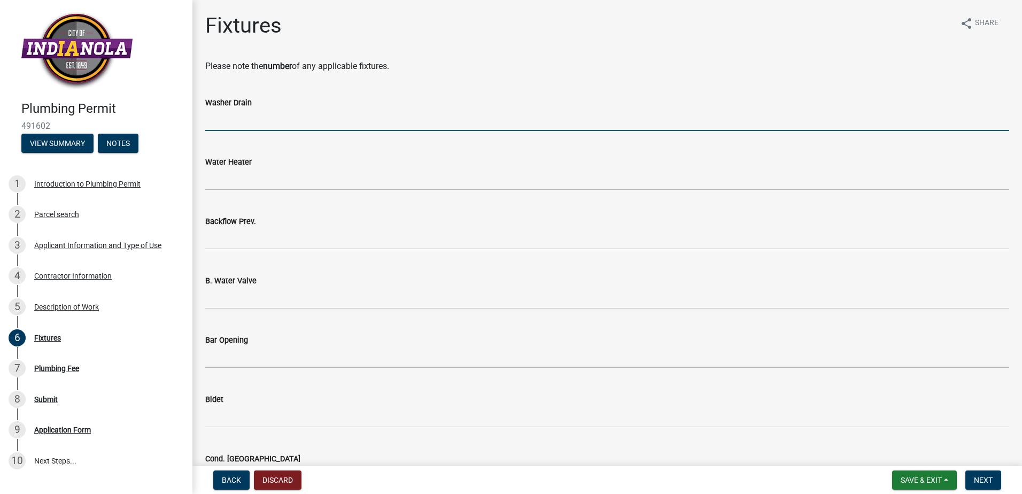
click at [282, 109] on input "text" at bounding box center [607, 120] width 804 height 22
type input "1"
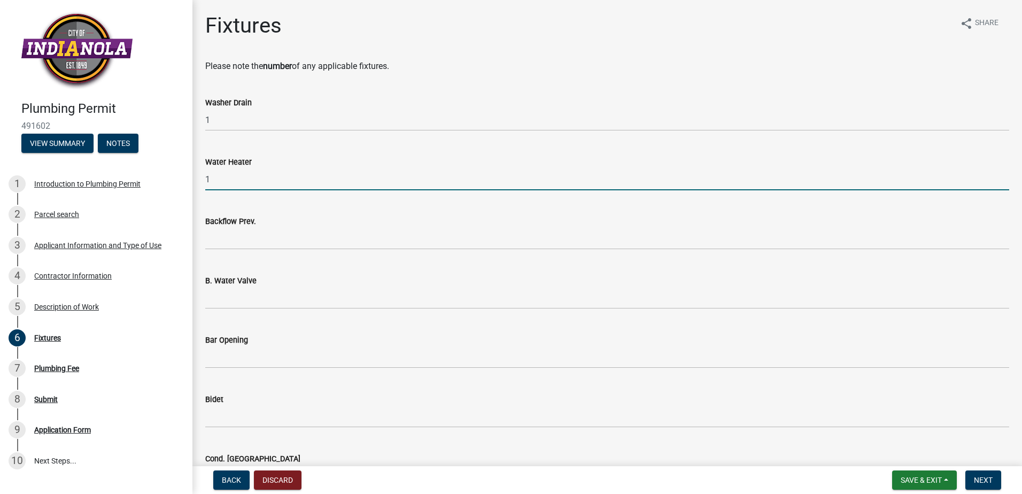
type input "1"
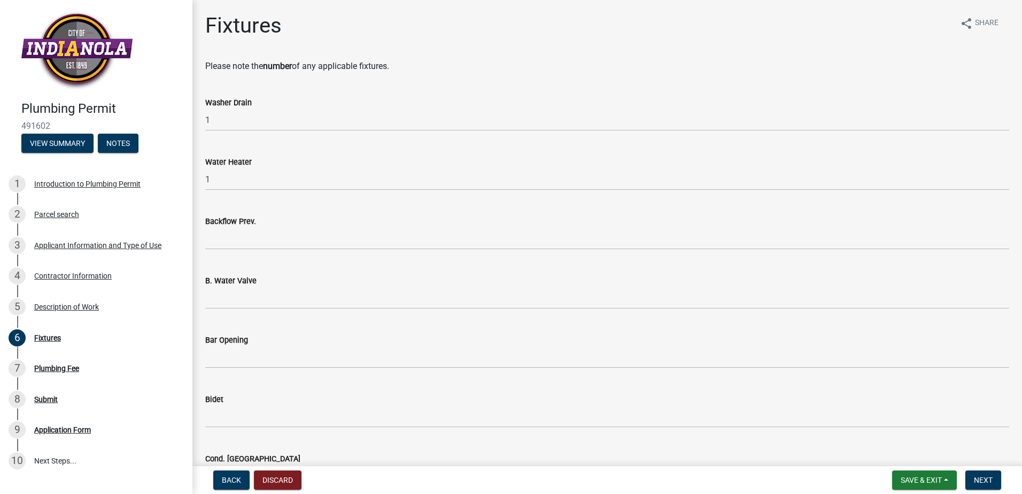
type input "1"
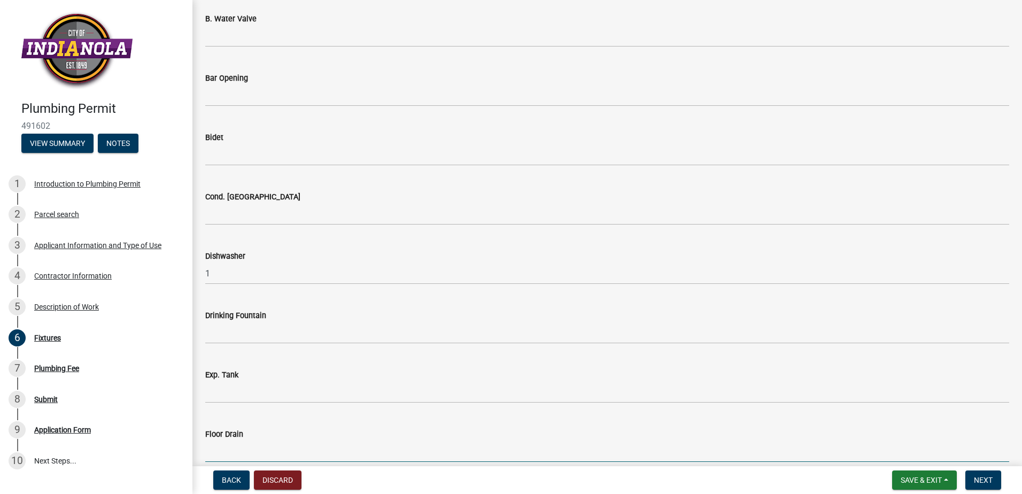
click at [270, 440] on input "text" at bounding box center [607, 451] width 804 height 22
type input "1"
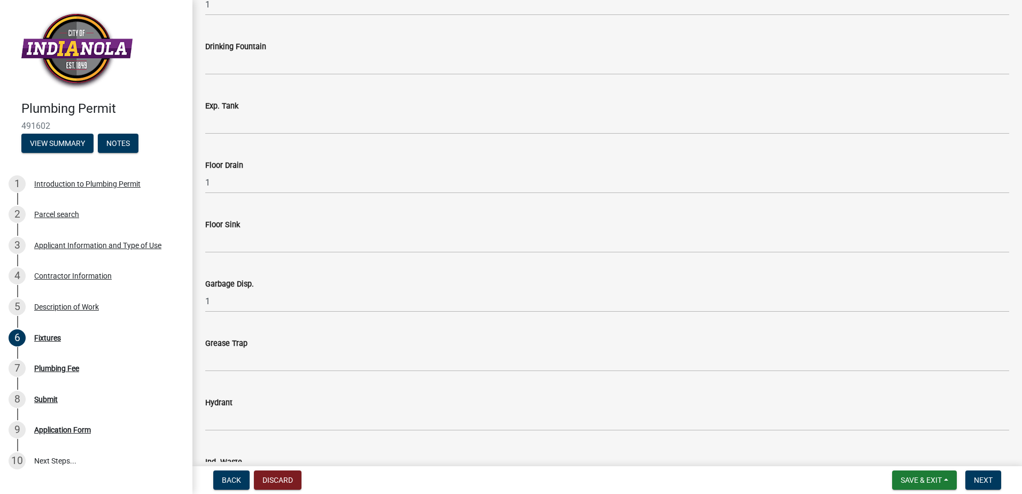
type input "3"
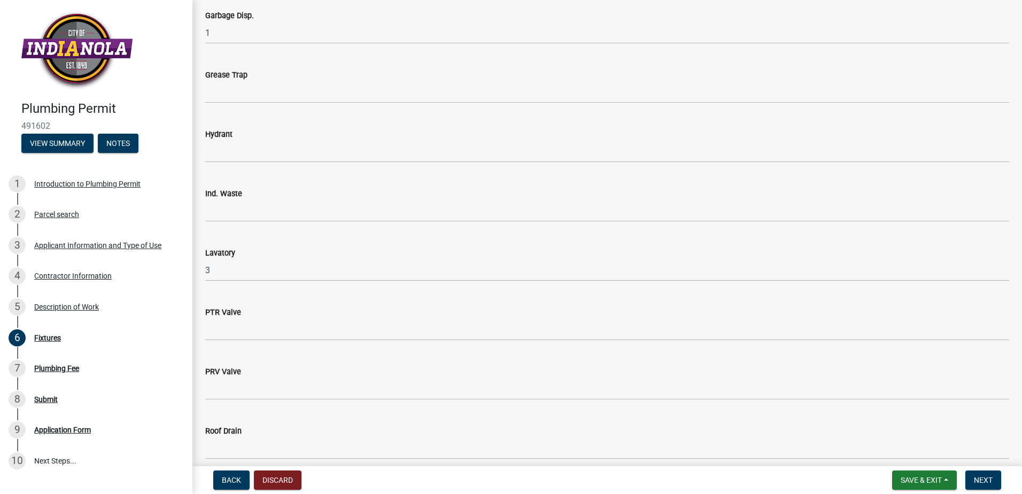
type input "2"
type input "6"
type input "1"
type input "2"
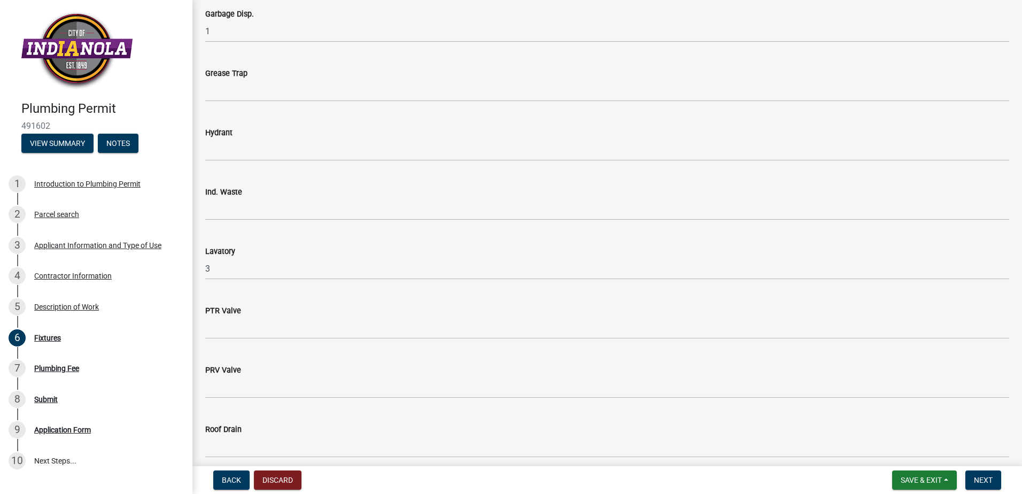
type input "3"
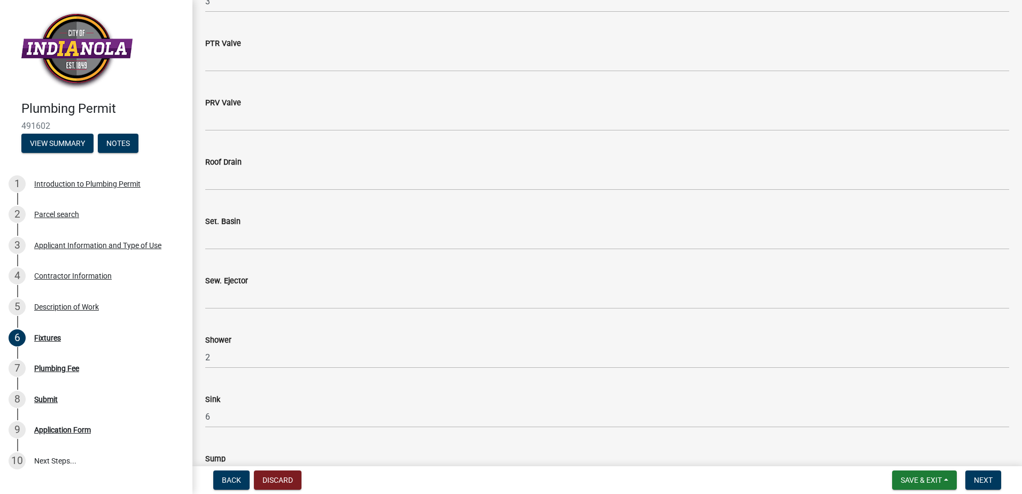
type input "3"
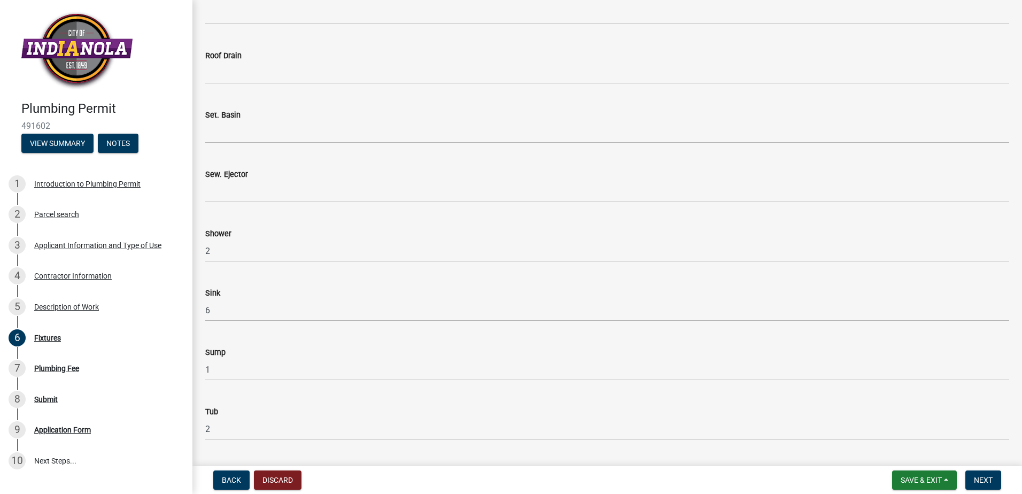
scroll to position [1175, 0]
type input "(1) Refrigerator water line"
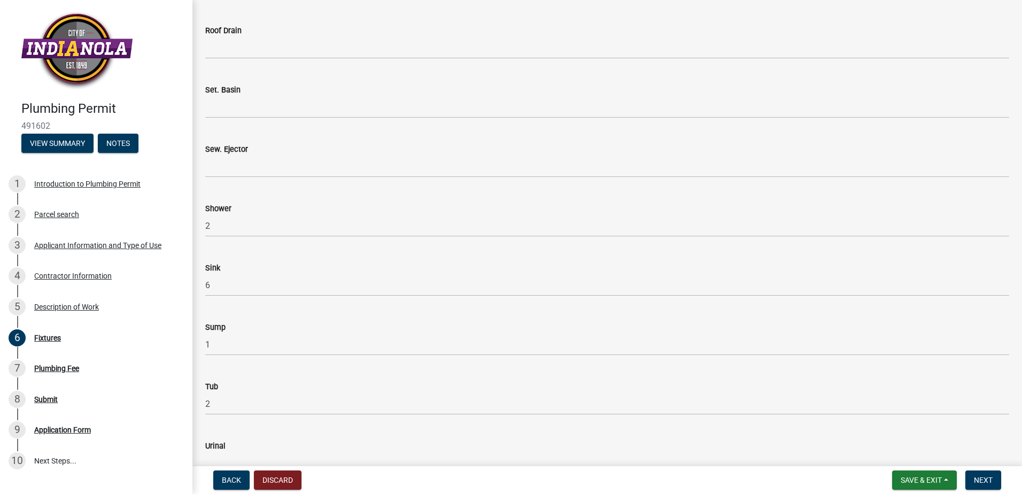
type input "1"
click at [1001, 490] on button "Next" at bounding box center [983, 479] width 36 height 19
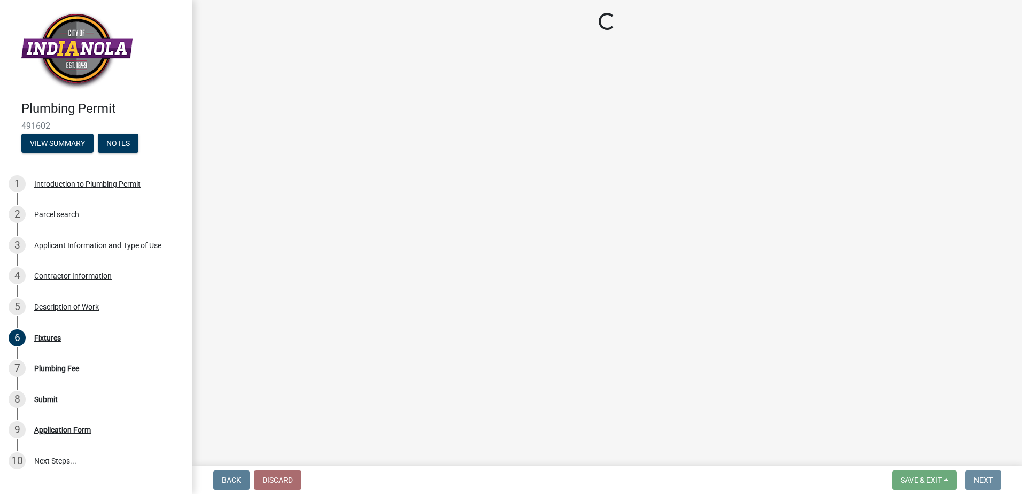
scroll to position [0, 0]
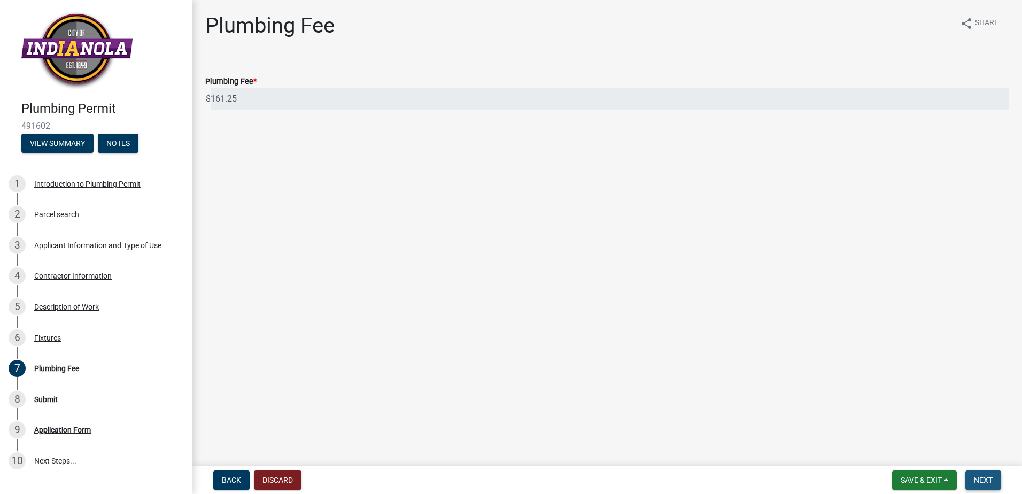
click at [992, 484] on span "Next" at bounding box center [983, 480] width 19 height 9
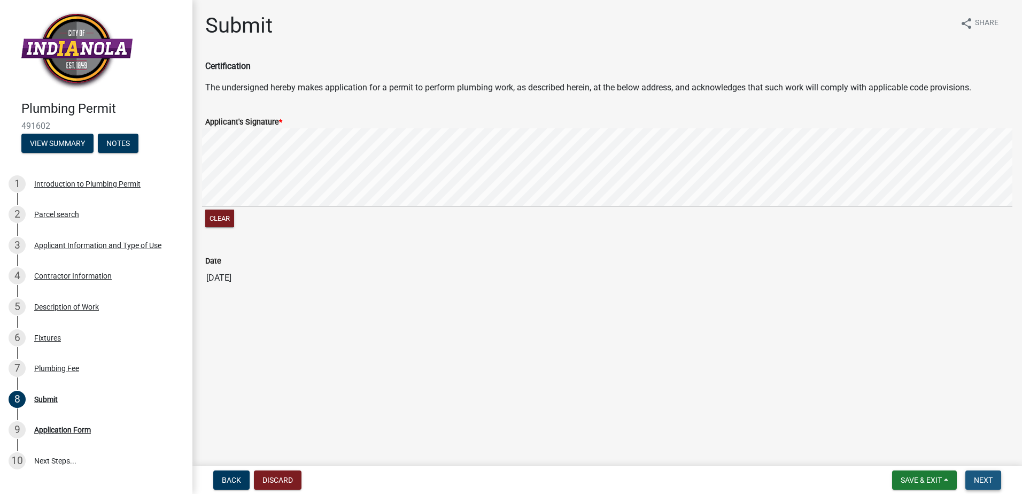
click at [993, 483] on span "Next" at bounding box center [983, 480] width 19 height 9
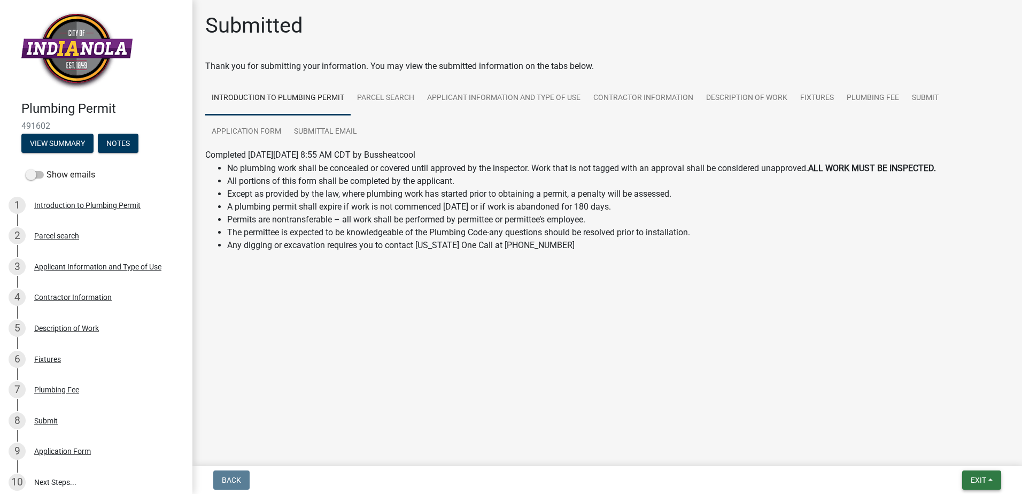
click at [986, 483] on span "Exit" at bounding box center [979, 480] width 16 height 9
click at [975, 466] on button "Save & Exit" at bounding box center [959, 457] width 86 height 26
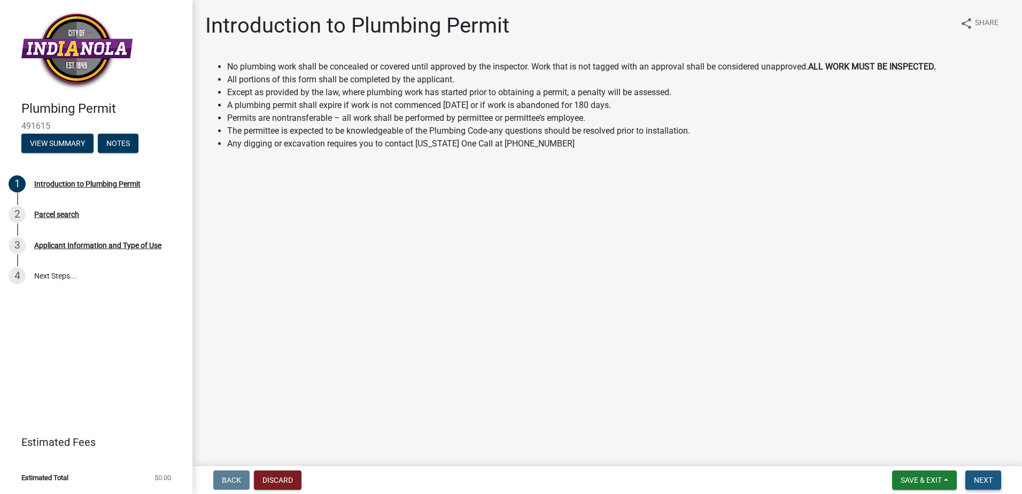
click at [993, 482] on span "Next" at bounding box center [983, 480] width 19 height 9
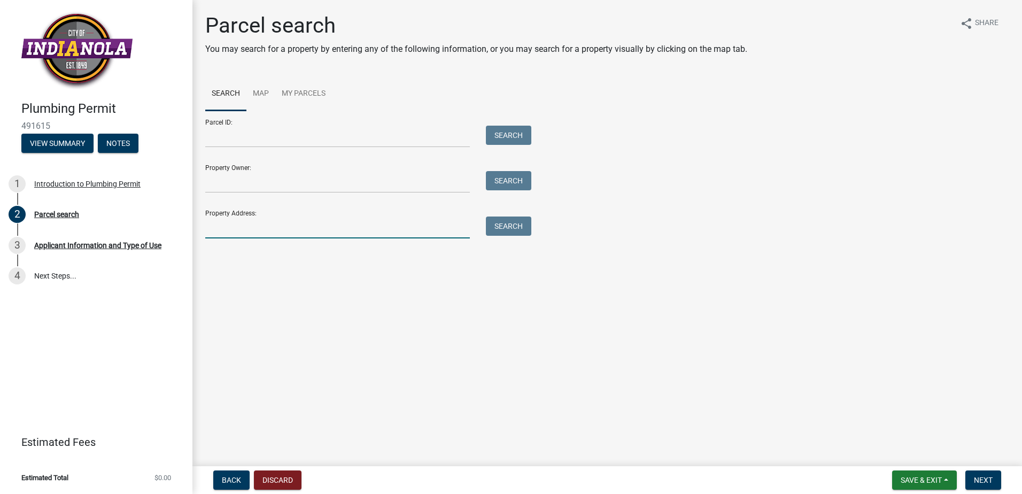
click at [225, 216] on input "Property Address:" at bounding box center [337, 227] width 265 height 22
type input "[STREET_ADDRESS]"
click at [502, 216] on button "Search" at bounding box center [508, 225] width 45 height 19
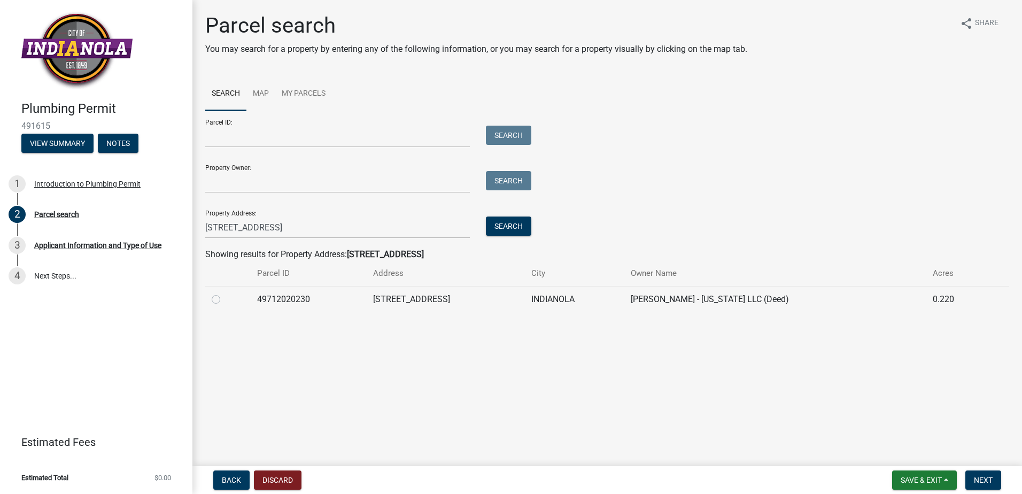
click at [225, 293] on label at bounding box center [225, 293] width 0 height 0
click at [225, 293] on input "radio" at bounding box center [228, 296] width 7 height 7
radio input "true"
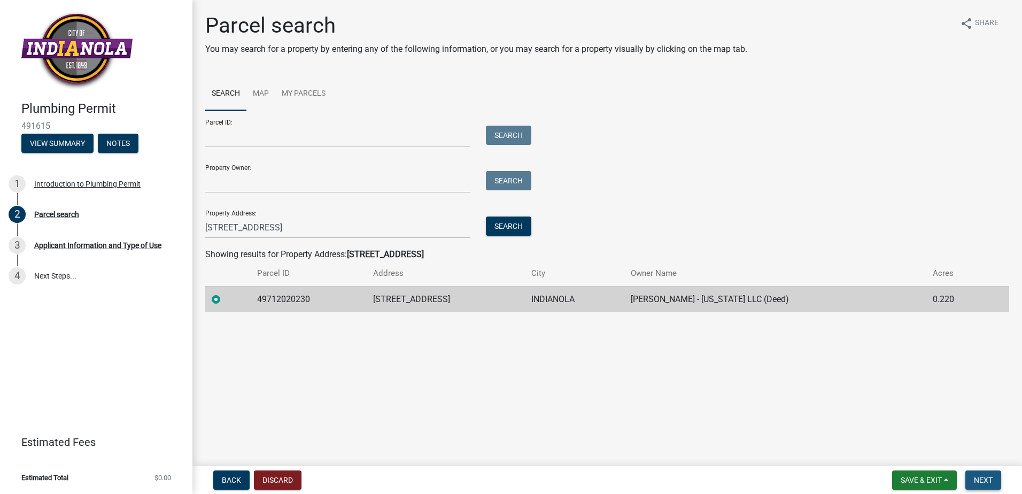
click at [1001, 485] on button "Next" at bounding box center [983, 479] width 36 height 19
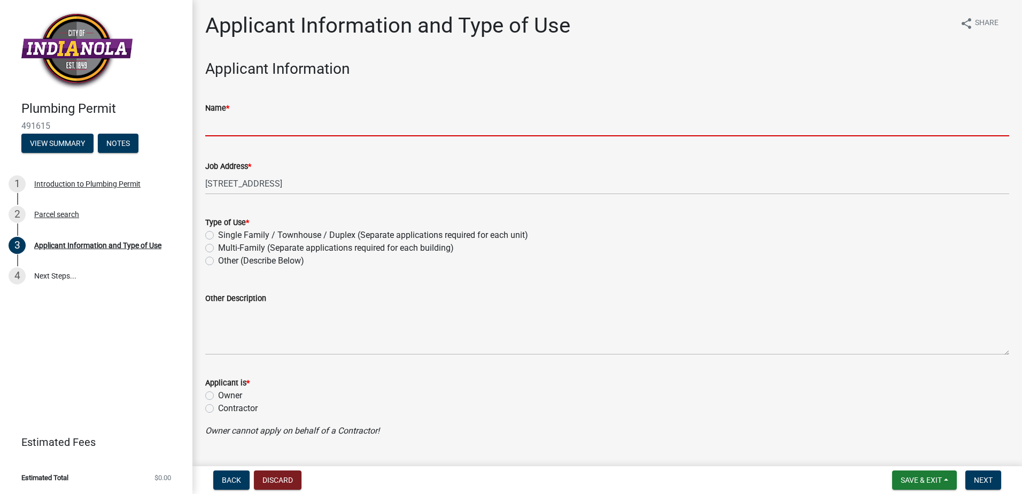
click at [227, 114] on input "Name *" at bounding box center [607, 125] width 804 height 22
type input "[PERSON_NAME]"
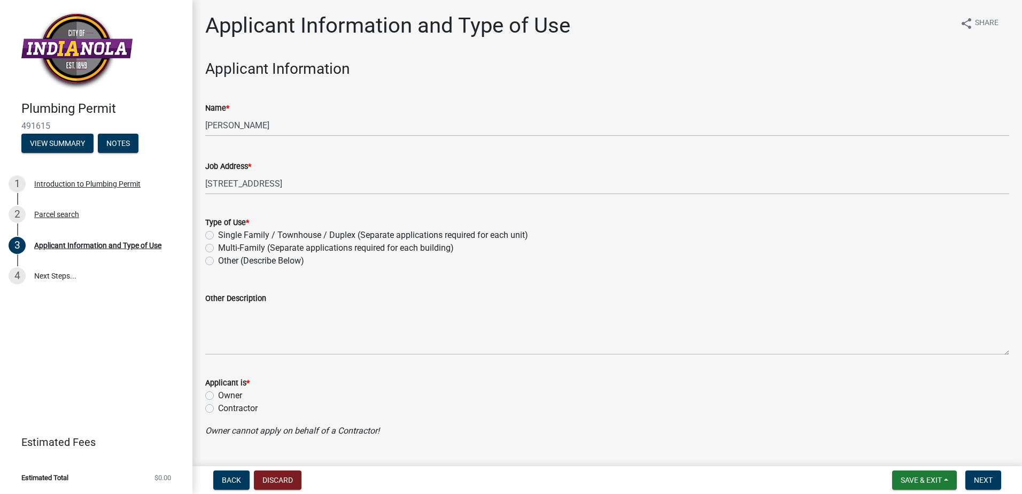
click at [218, 229] on label "Single Family / Townhouse / Duplex (Separate applications required for each uni…" at bounding box center [373, 235] width 310 height 13
click at [218, 229] on input "Single Family / Townhouse / Duplex (Separate applications required for each uni…" at bounding box center [221, 232] width 7 height 7
radio input "true"
click at [223, 402] on label "Contractor" at bounding box center [238, 408] width 40 height 13
click at [223, 402] on input "Contractor" at bounding box center [221, 405] width 7 height 7
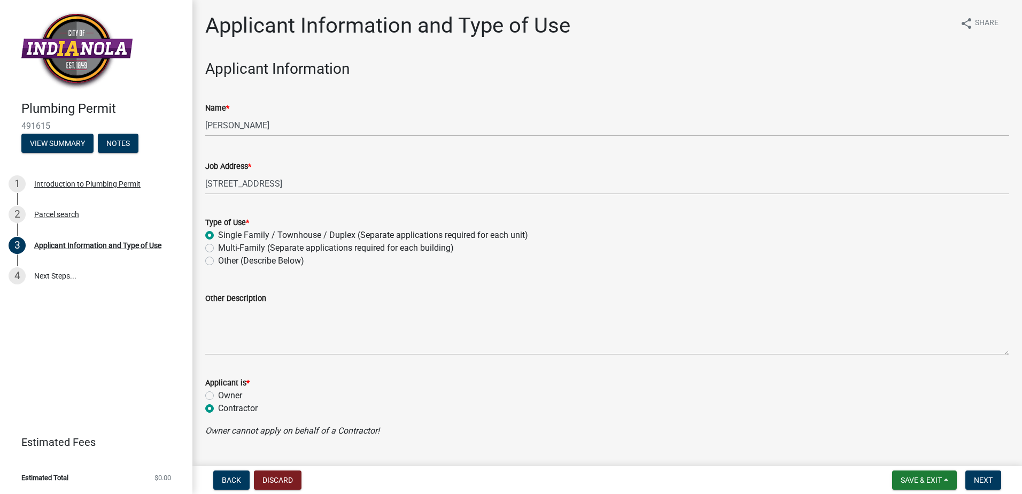
radio input "true"
click at [993, 483] on span "Next" at bounding box center [983, 480] width 19 height 9
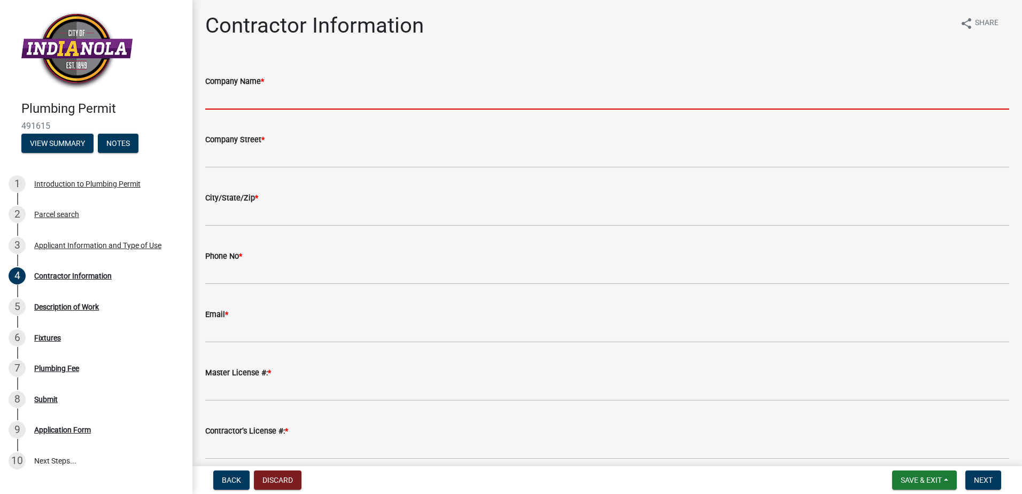
click at [260, 88] on input "Company Name *" at bounding box center [607, 99] width 804 height 22
type input "[PERSON_NAME] Heating and Cooling"
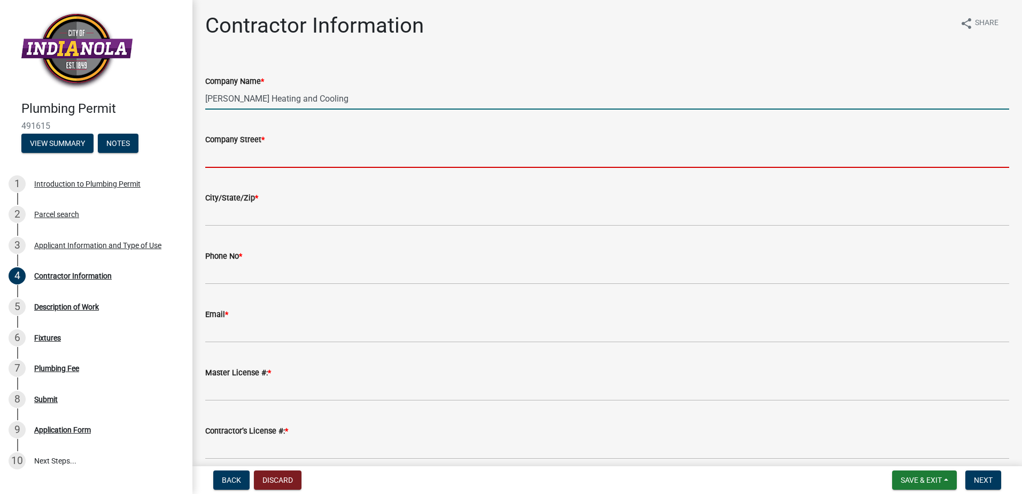
type input "1820 N 7th"
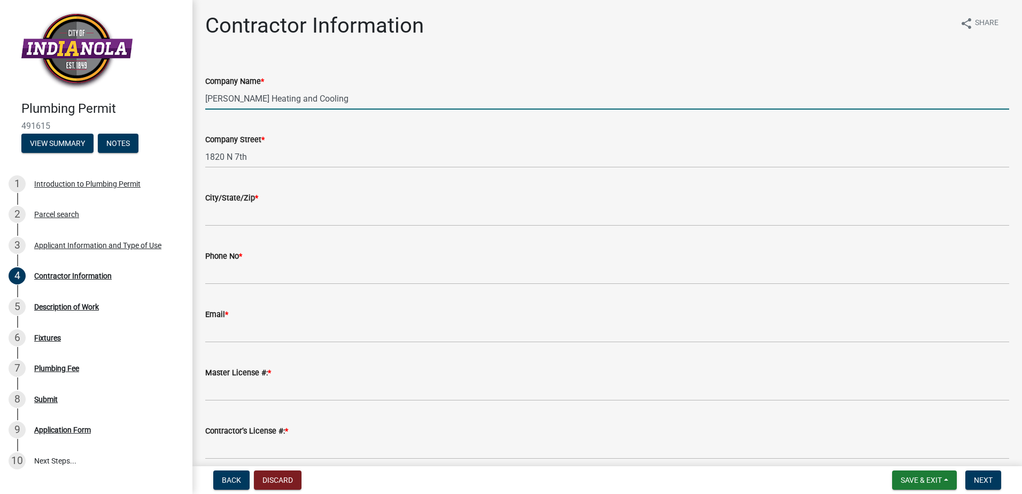
type input "Indianola"
type input "5153716539"
type input "[PERSON_NAME][EMAIL_ADDRESS][DOMAIN_NAME]"
type input "01522"
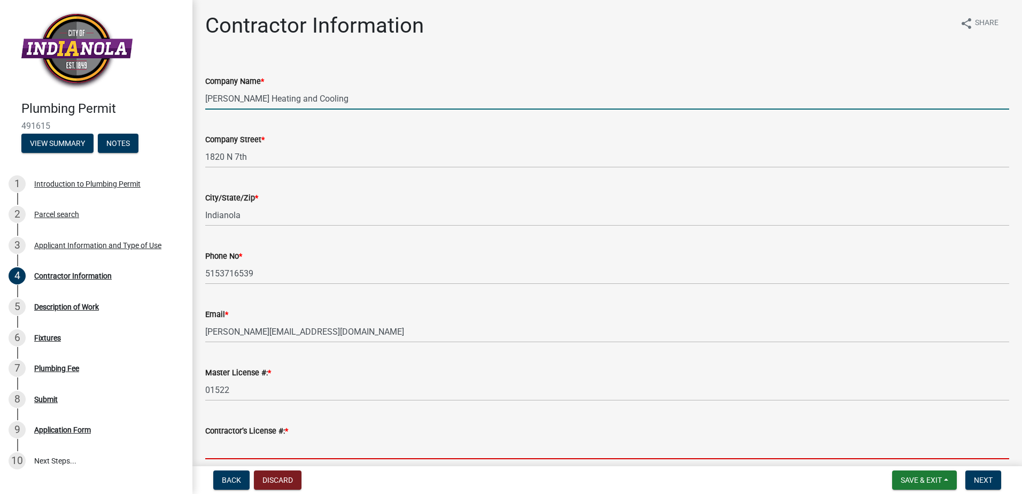
type input "50135"
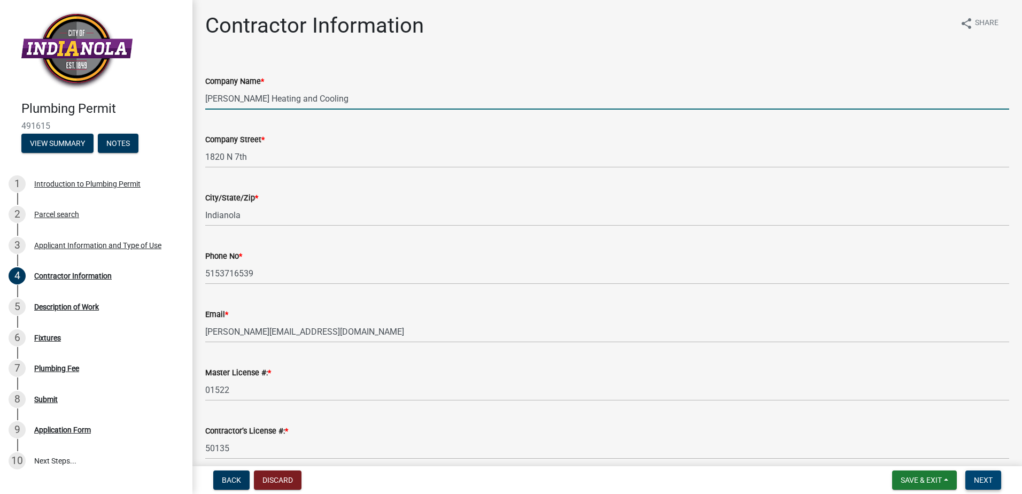
click at [999, 488] on button "Next" at bounding box center [983, 479] width 36 height 19
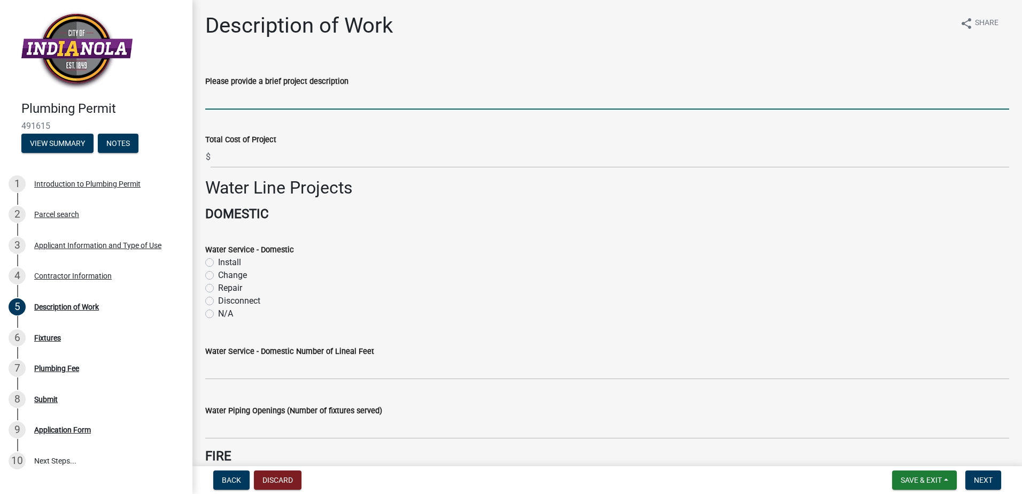
click at [232, 88] on input "Please provide a brief project description" at bounding box center [607, 99] width 804 height 22
type input "New Construction Plumbing"
click at [218, 256] on label "Install" at bounding box center [229, 262] width 23 height 13
click at [218, 256] on input "Install" at bounding box center [221, 259] width 7 height 7
radio input "true"
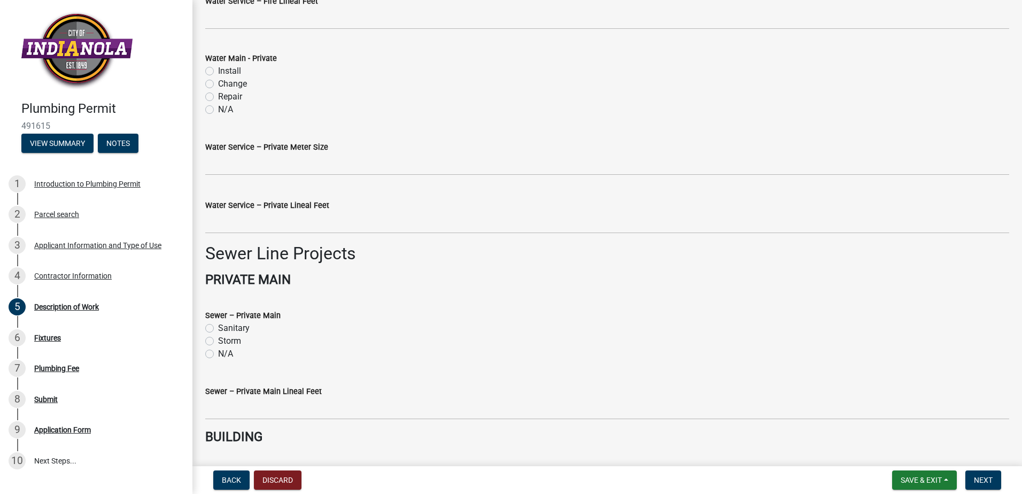
scroll to position [641, 0]
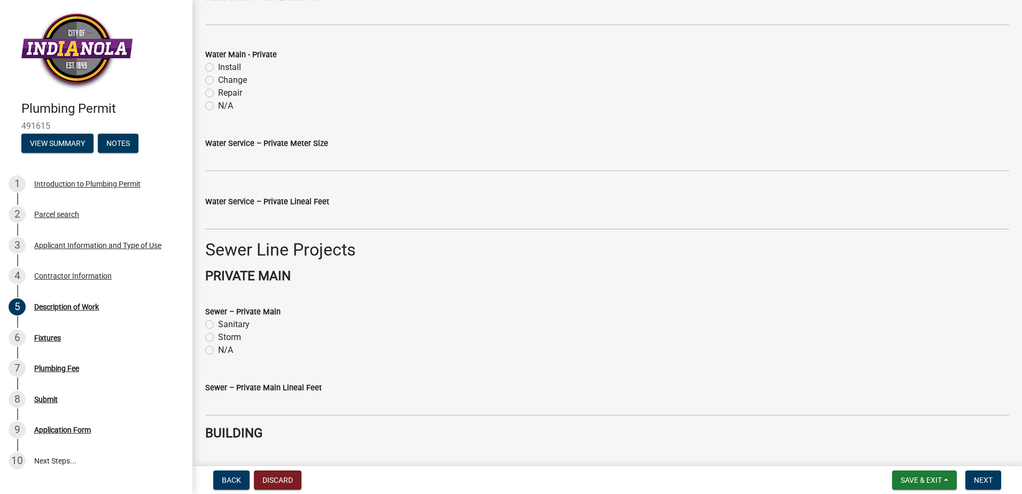
click at [218, 475] on label "Install" at bounding box center [229, 481] width 23 height 13
click at [218, 475] on input "Install" at bounding box center [221, 478] width 7 height 7
radio input "true"
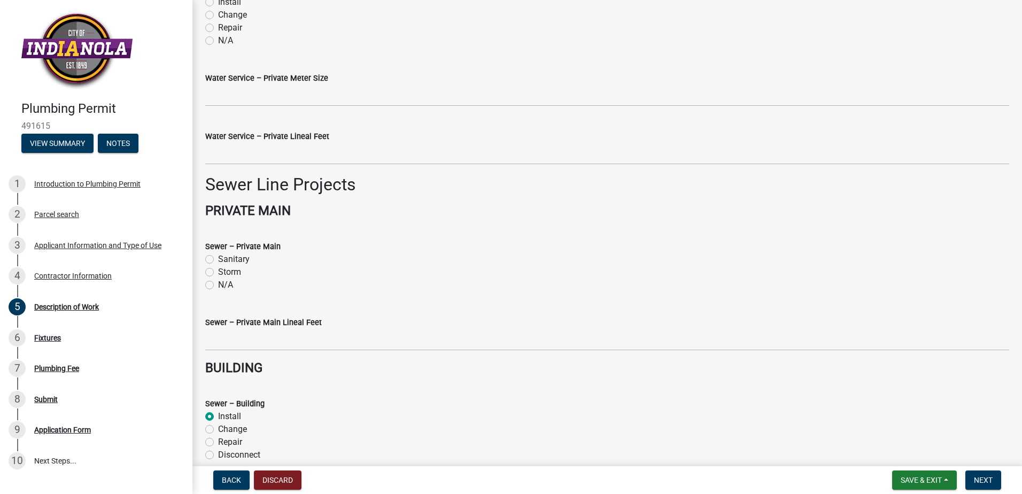
scroll to position [718, 0]
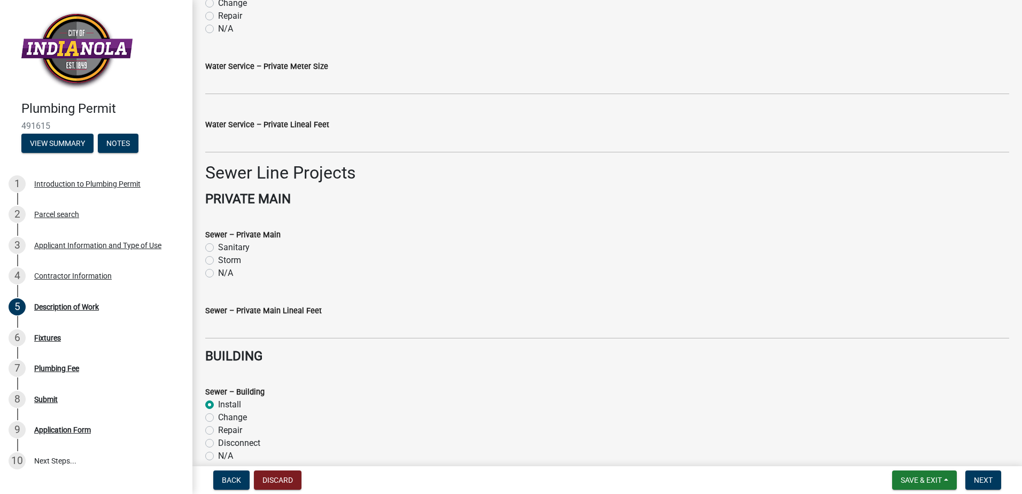
radio input "true"
click at [993, 483] on span "Next" at bounding box center [983, 480] width 19 height 9
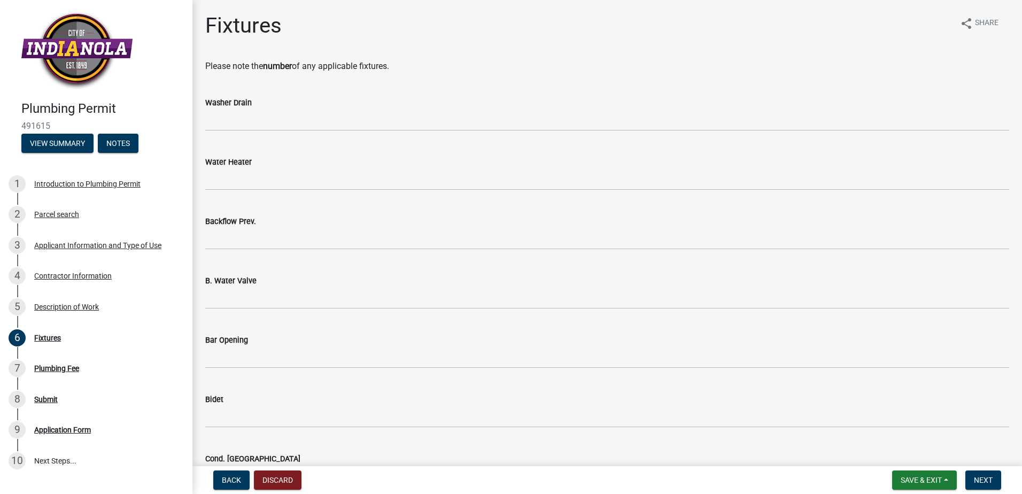
click at [216, 81] on div "Washer Drain" at bounding box center [607, 106] width 804 height 50
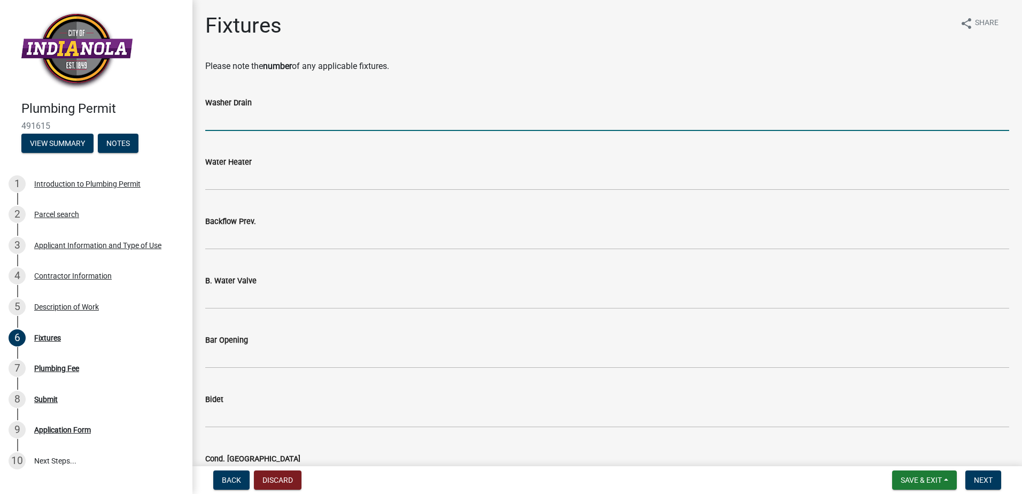
click at [231, 109] on input "text" at bounding box center [607, 120] width 804 height 22
type input "1"
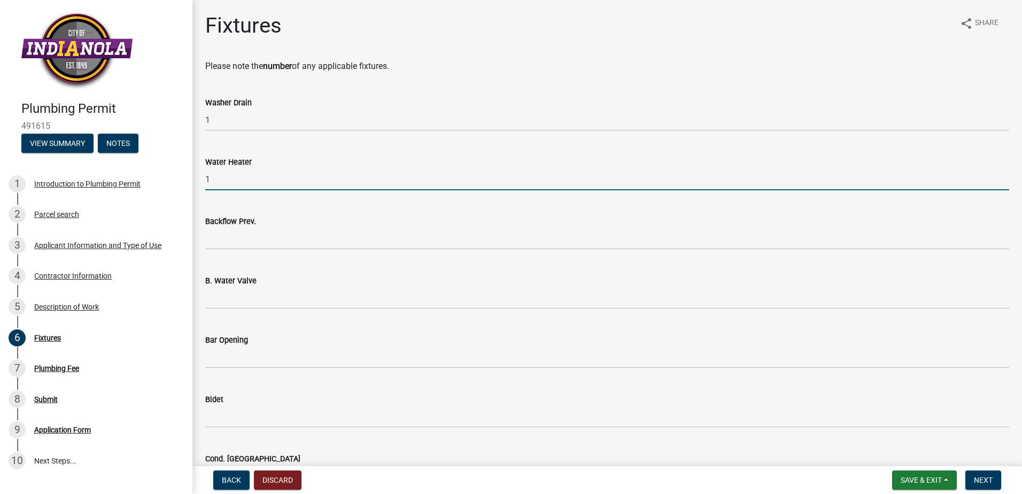
type input "1"
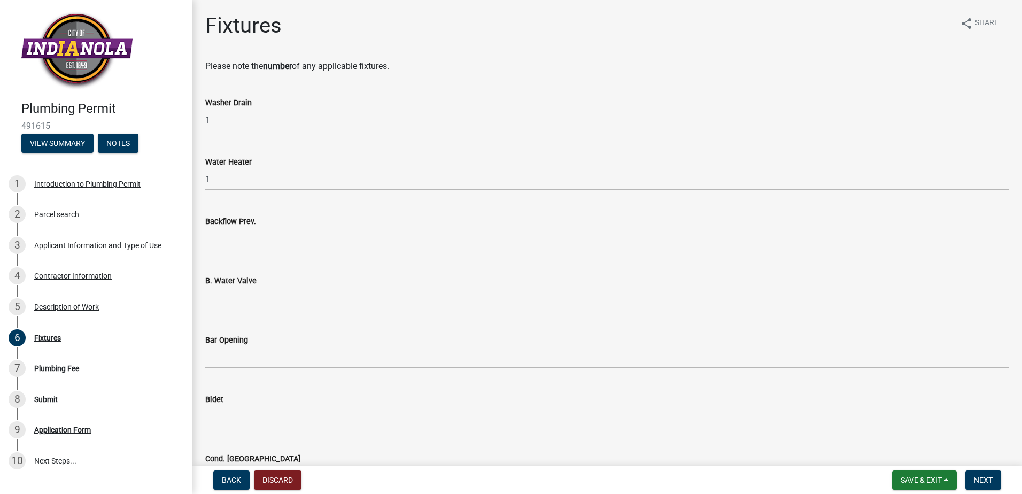
type input "1"
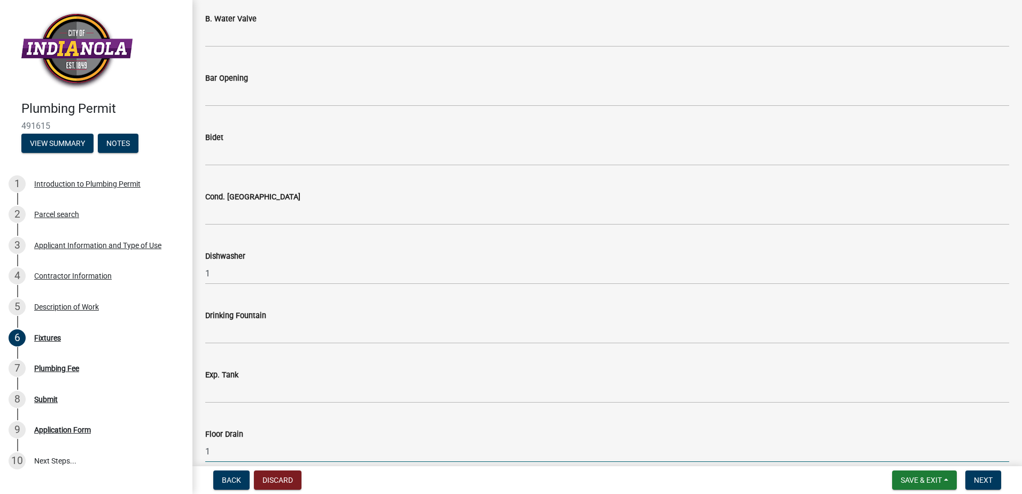
type input "1"
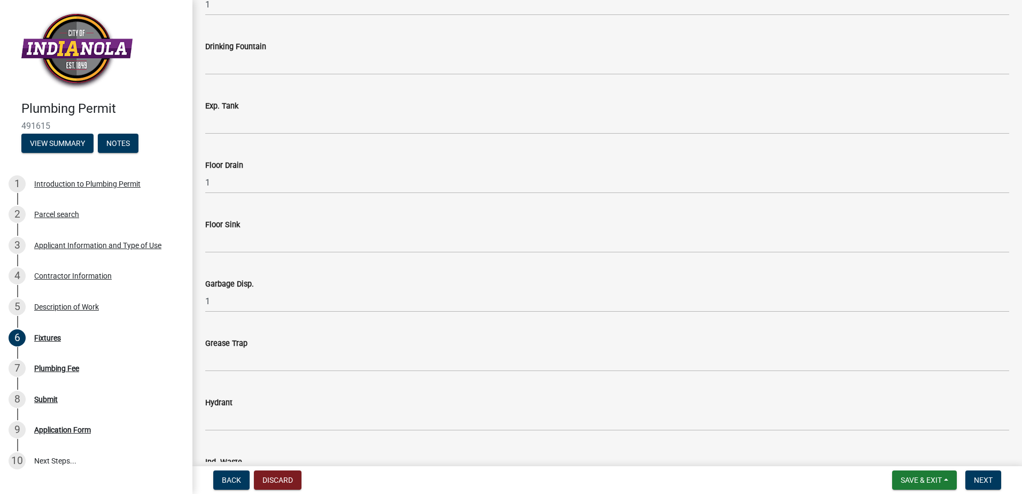
type input "3"
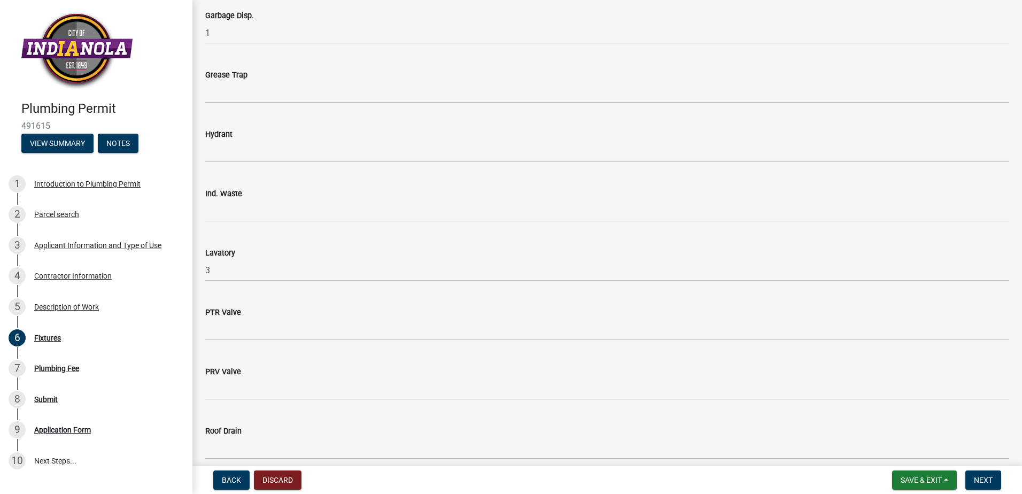
type input "2"
type input "5"
type input "1"
type input "2"
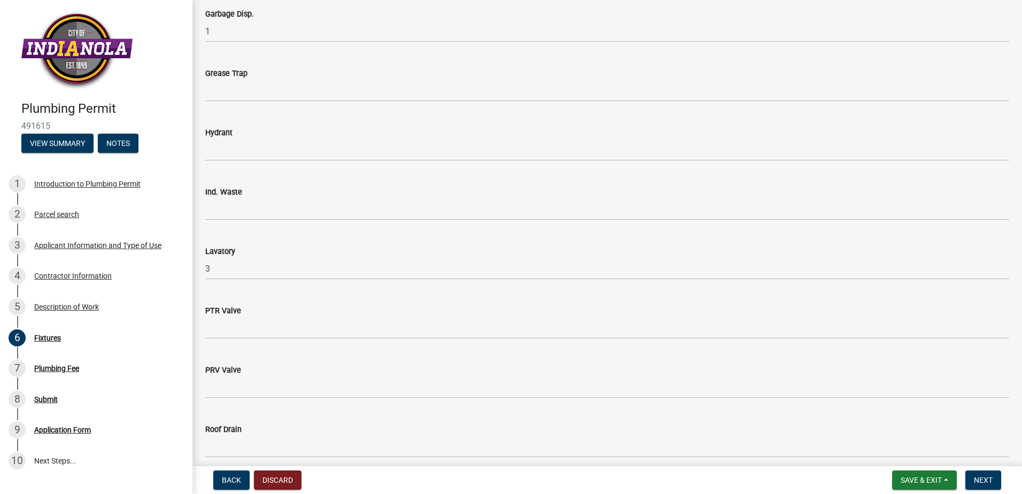
type input "3"
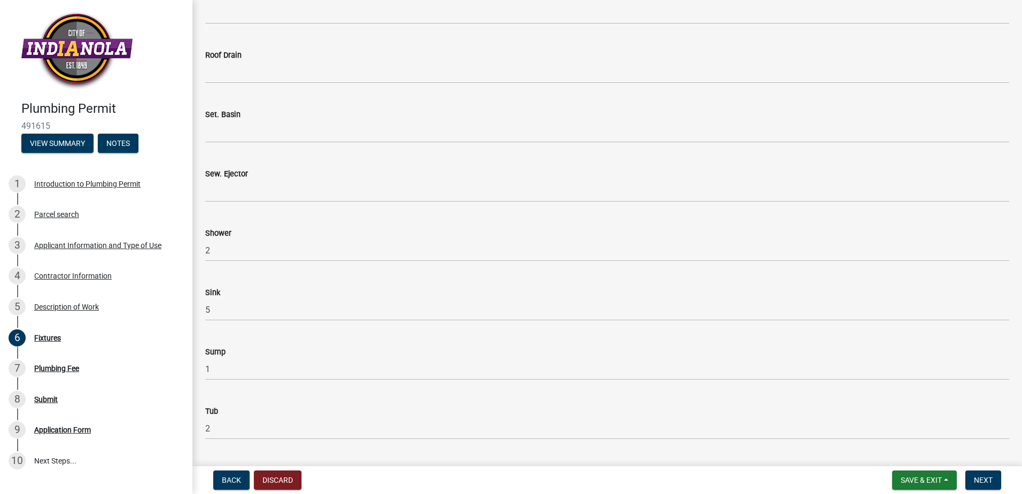
scroll to position [1199, 0]
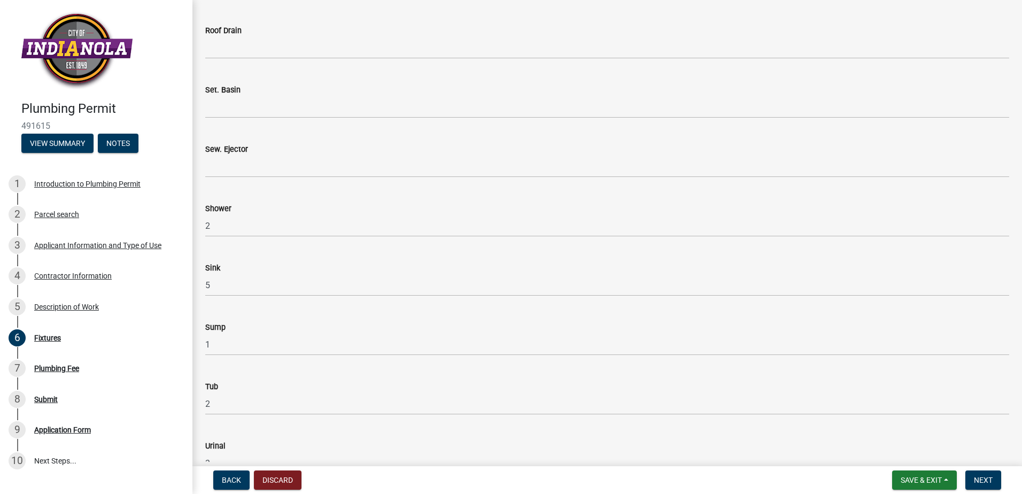
type input "3"
type input "Hose bibs (2) Refrig Line (1)"
click at [993, 484] on span "Next" at bounding box center [983, 480] width 19 height 9
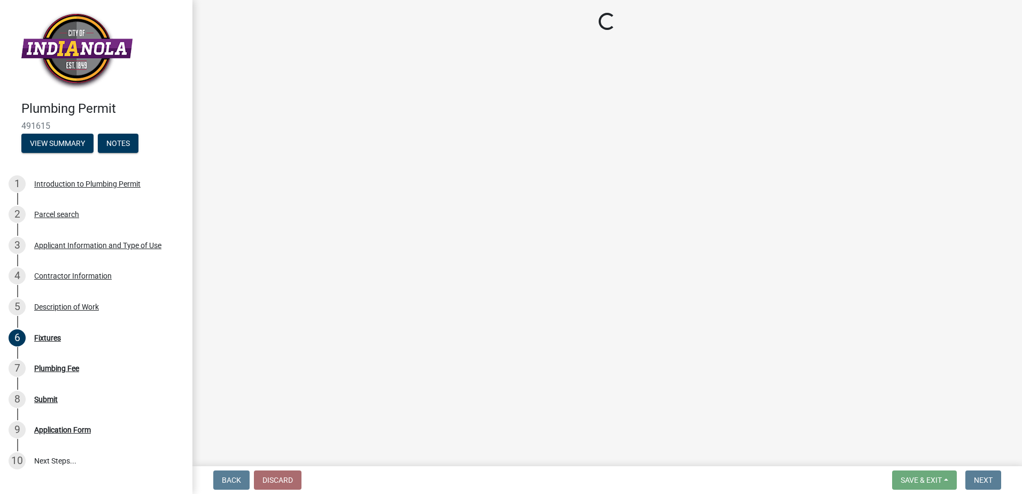
scroll to position [0, 0]
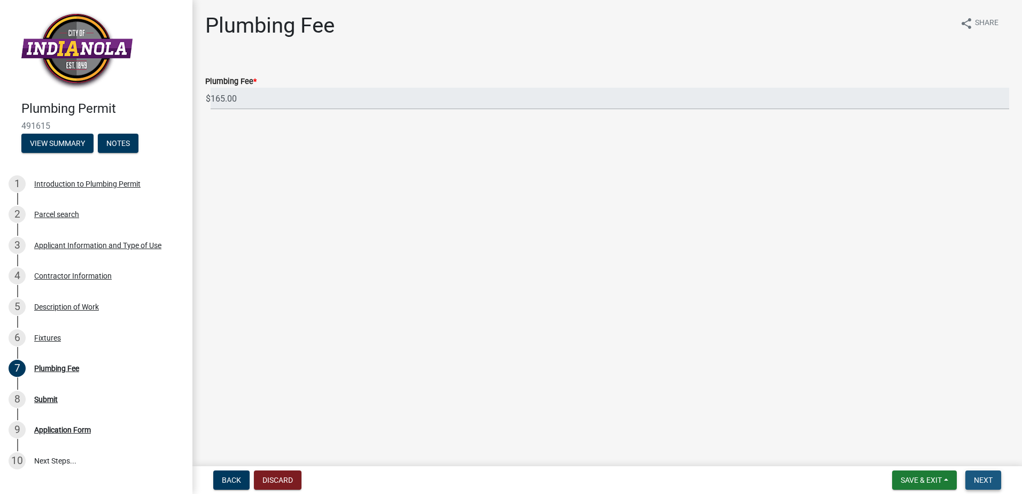
click at [989, 484] on span "Next" at bounding box center [983, 480] width 19 height 9
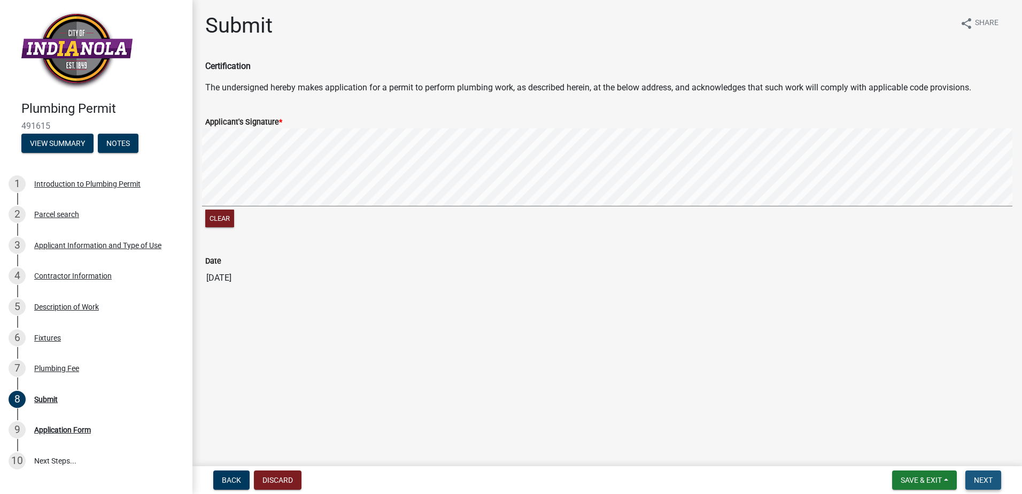
drag, startPoint x: 557, startPoint y: 180, endPoint x: 989, endPoint y: 481, distance: 526.8
click at [989, 481] on span "Next" at bounding box center [983, 480] width 19 height 9
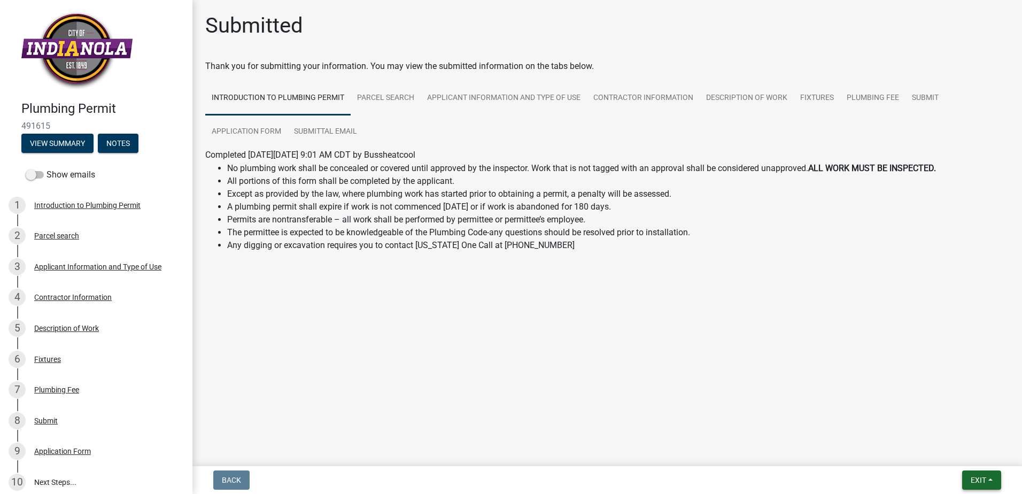
click at [986, 481] on span "Exit" at bounding box center [979, 480] width 16 height 9
